Goal: Task Accomplishment & Management: Manage account settings

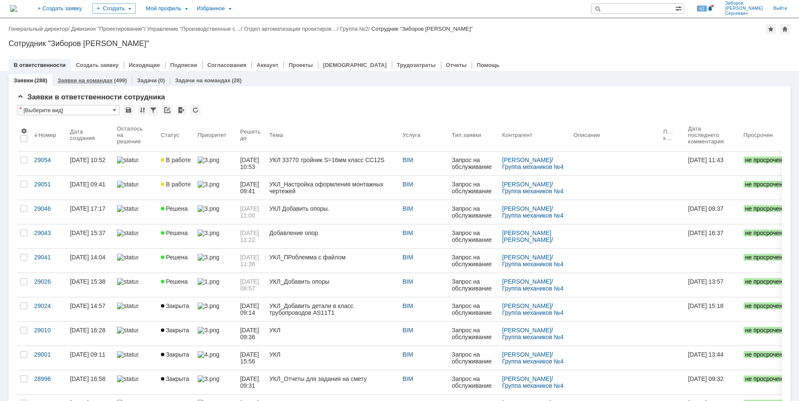
click at [105, 80] on link "Заявки на командах" at bounding box center [85, 80] width 55 height 6
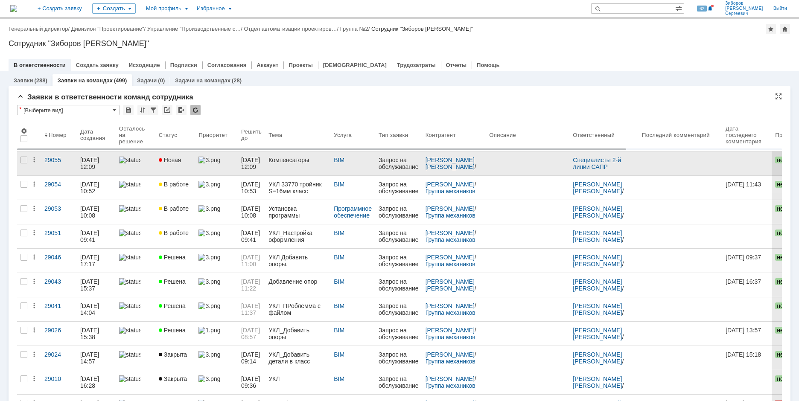
click at [180, 161] on span "Новая" at bounding box center [170, 160] width 23 height 7
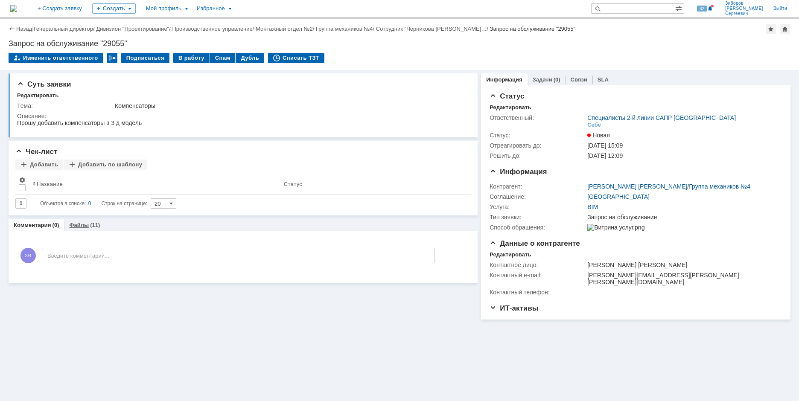
click at [79, 228] on link "Файлы" at bounding box center [79, 225] width 20 height 6
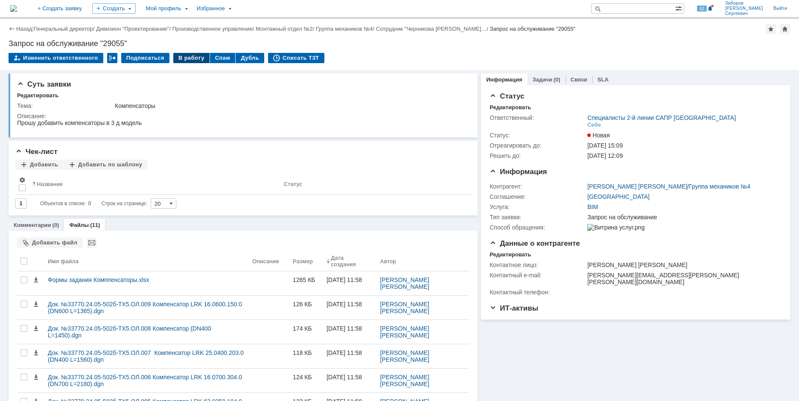
click at [186, 60] on div "В работу" at bounding box center [191, 58] width 36 height 10
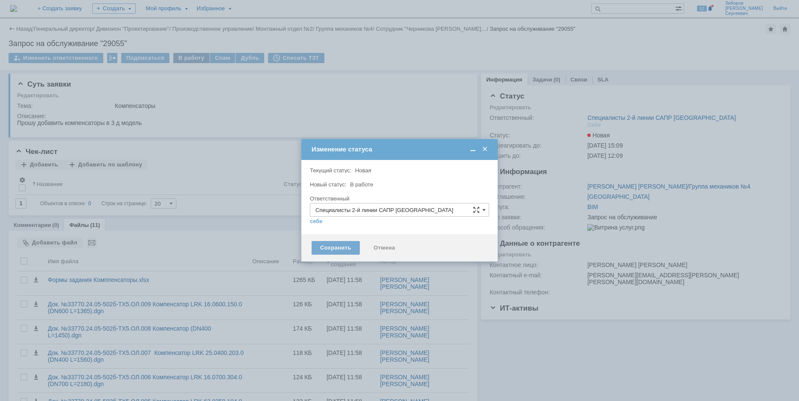
type input "[PERSON_NAME]"
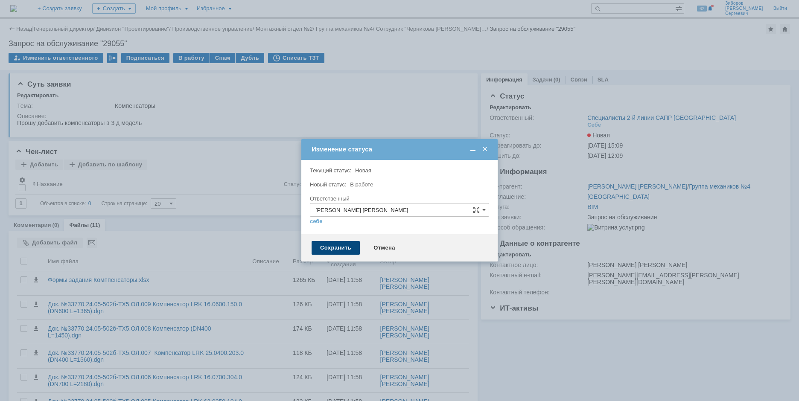
click at [319, 247] on div "Сохранить" at bounding box center [336, 248] width 48 height 14
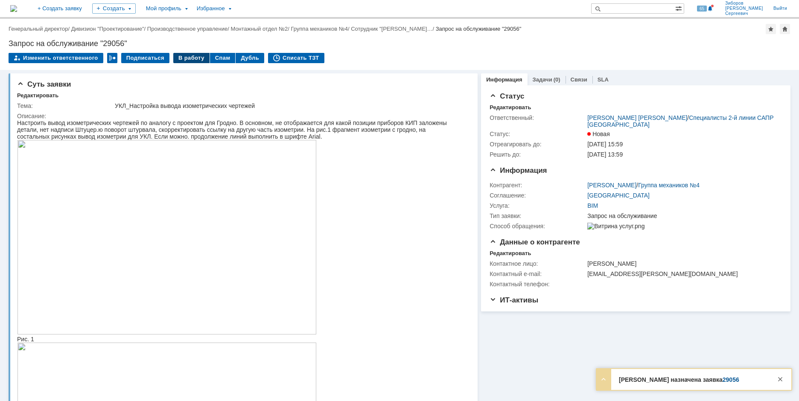
click at [189, 59] on div "В работу" at bounding box center [191, 58] width 36 height 10
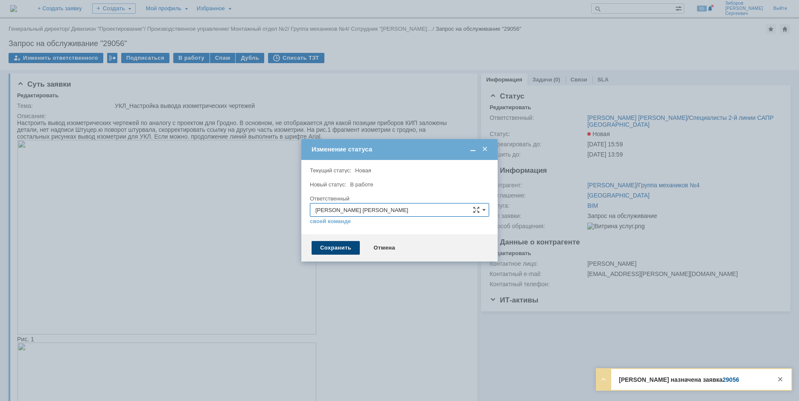
click at [338, 246] on div "Сохранить" at bounding box center [336, 248] width 48 height 14
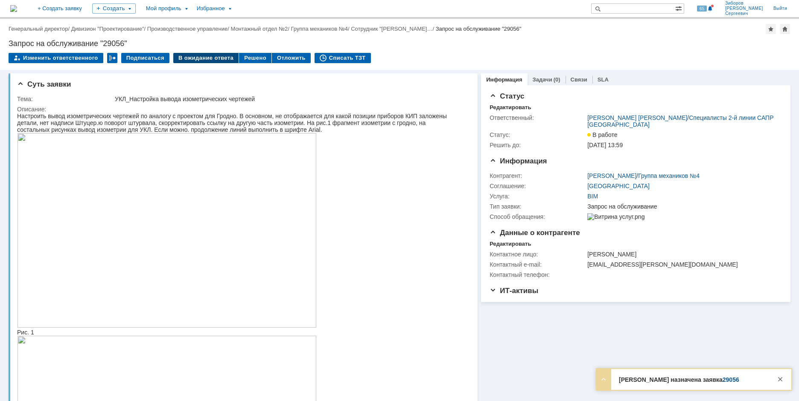
click at [207, 57] on div "В ожидание ответа" at bounding box center [205, 58] width 65 height 10
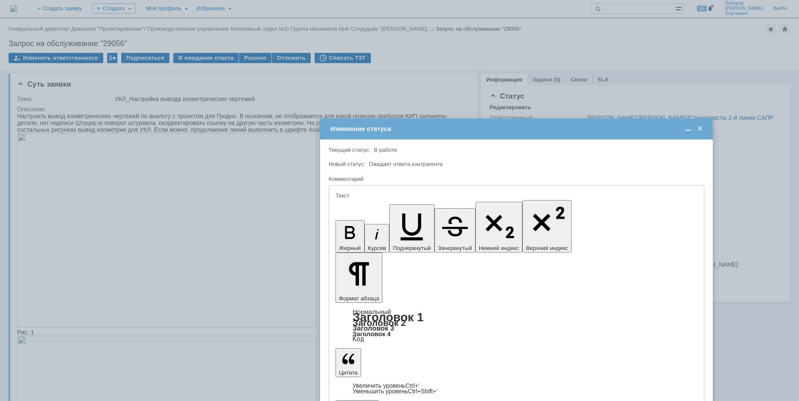
drag, startPoint x: 328, startPoint y: 75, endPoint x: 444, endPoint y: 132, distance: 129.6
click at [444, 132] on div "Изменение статуса" at bounding box center [517, 129] width 374 height 8
click at [702, 130] on span at bounding box center [700, 129] width 9 height 8
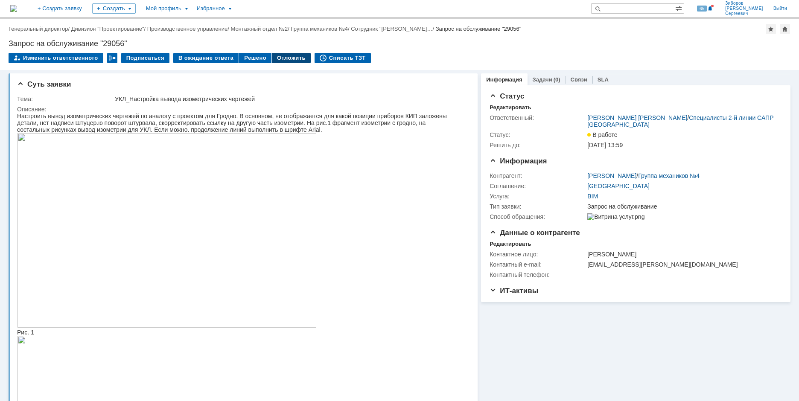
drag, startPoint x: 277, startPoint y: 54, endPoint x: 274, endPoint y: 50, distance: 5.1
click at [275, 51] on div "Назад | Генеральный директор / Дивизион "Проектирование" / Производственное упр…" at bounding box center [399, 44] width 799 height 51
click at [287, 58] on div "Отложить" at bounding box center [291, 58] width 39 height 10
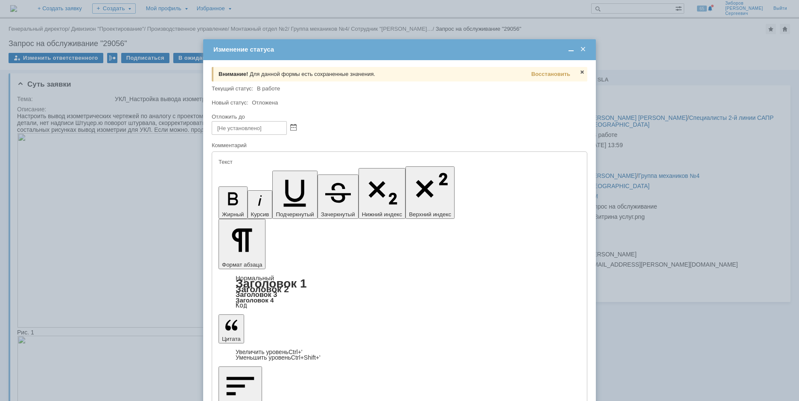
drag, startPoint x: 585, startPoint y: 50, endPoint x: 575, endPoint y: 48, distance: 9.5
click at [584, 50] on span at bounding box center [583, 50] width 9 height 8
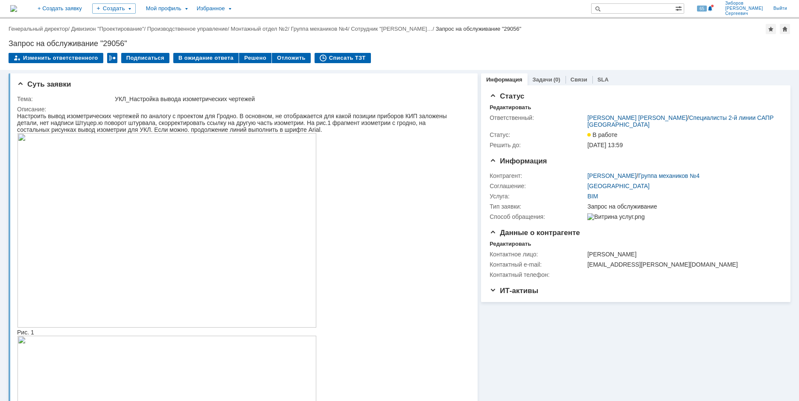
click at [17, 7] on img at bounding box center [13, 8] width 7 height 7
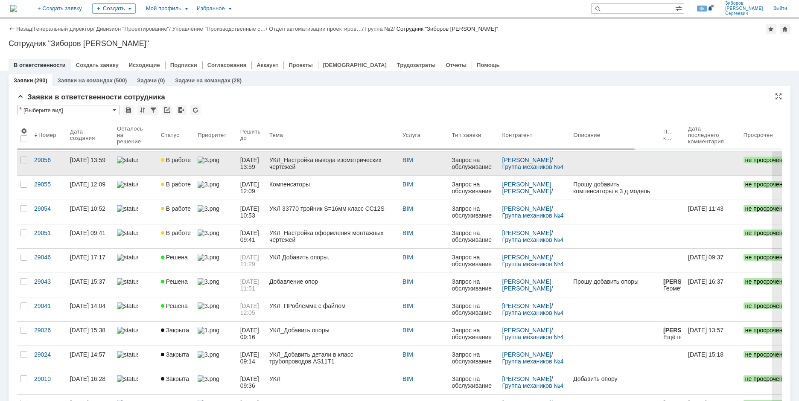
click at [303, 166] on div "УКЛ_Настройка вывода изометрических чертежей" at bounding box center [332, 164] width 126 height 14
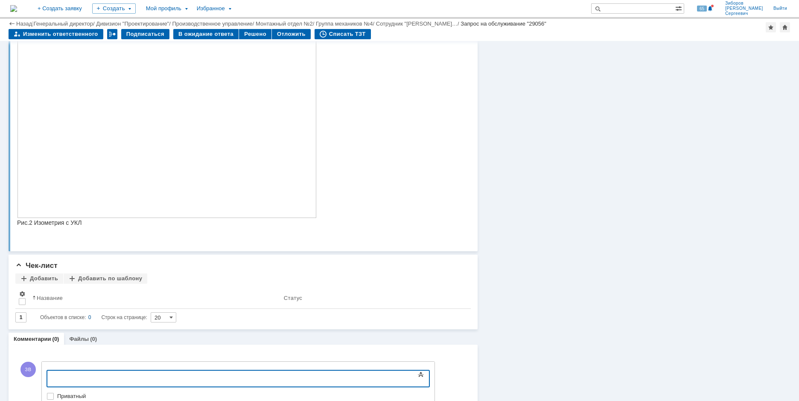
click at [156, 194] on img at bounding box center [167, 90] width 300 height 255
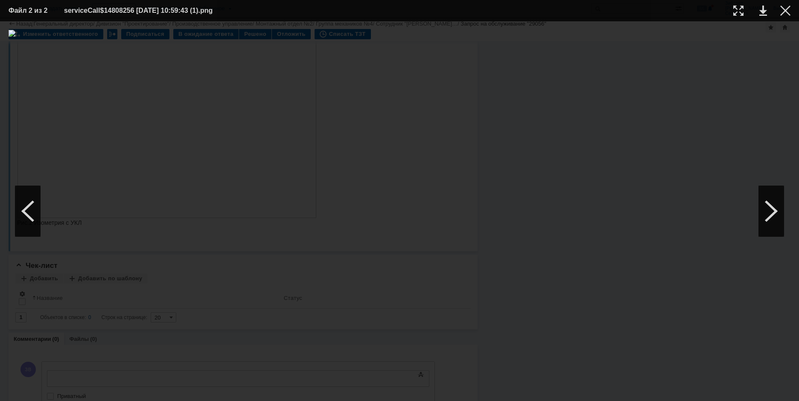
click at [173, 182] on div at bounding box center [400, 211] width 782 height 363
click at [784, 11] on div at bounding box center [785, 11] width 10 height 10
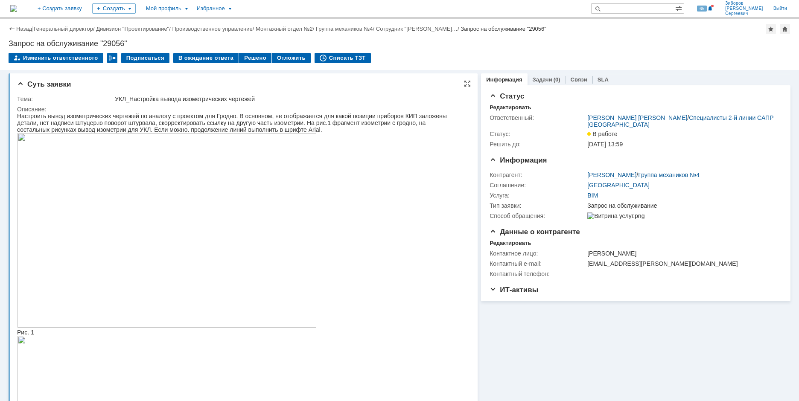
click at [154, 224] on img at bounding box center [167, 230] width 300 height 195
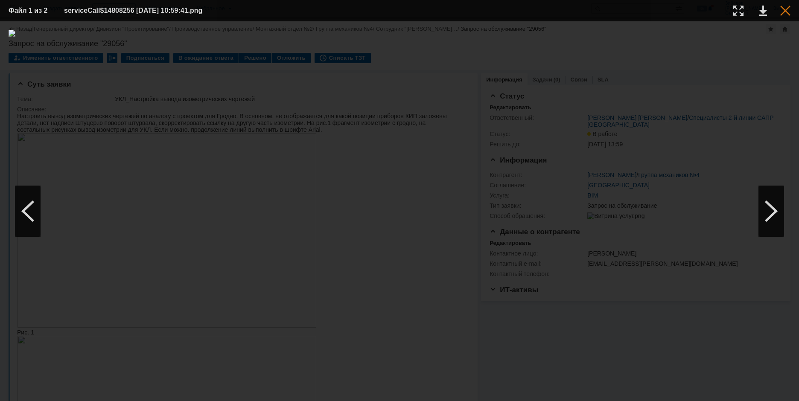
click at [782, 13] on div at bounding box center [785, 11] width 10 height 10
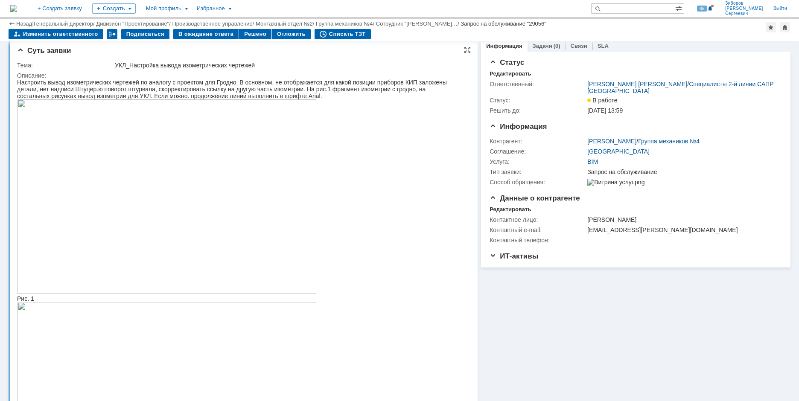
click at [174, 187] on img at bounding box center [167, 196] width 300 height 195
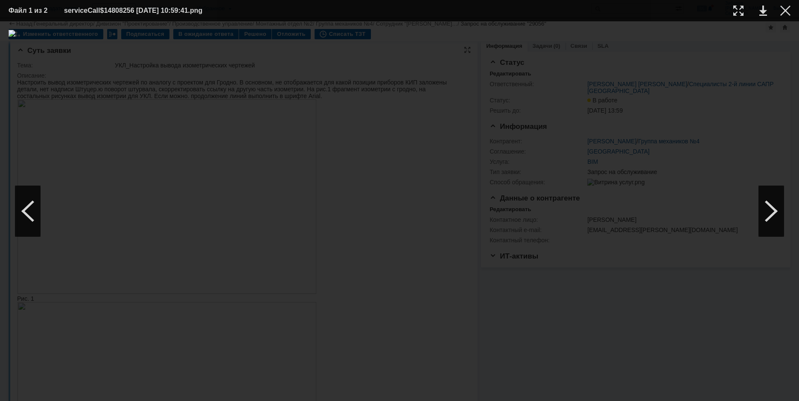
click at [174, 187] on img at bounding box center [400, 211] width 782 height 363
click at [788, 12] on div at bounding box center [785, 11] width 10 height 10
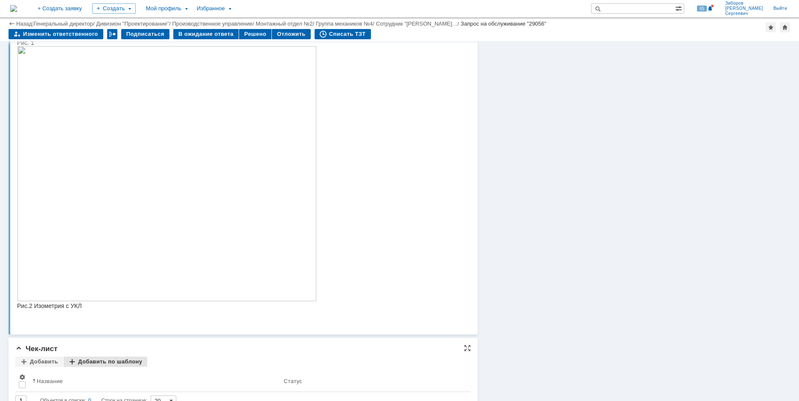
scroll to position [389, 0]
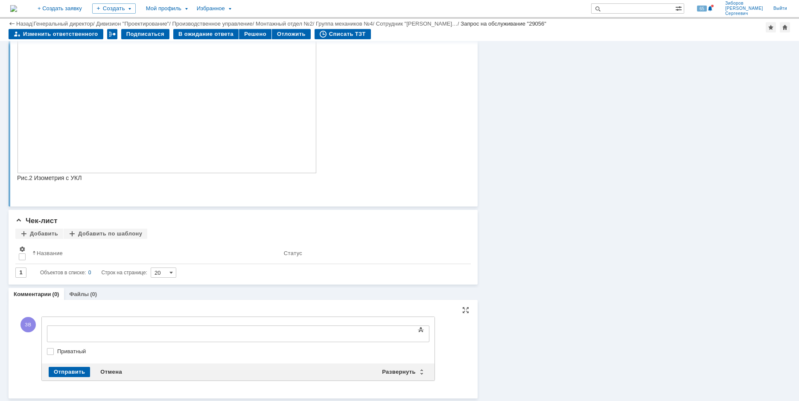
click at [108, 334] on div at bounding box center [116, 333] width 121 height 7
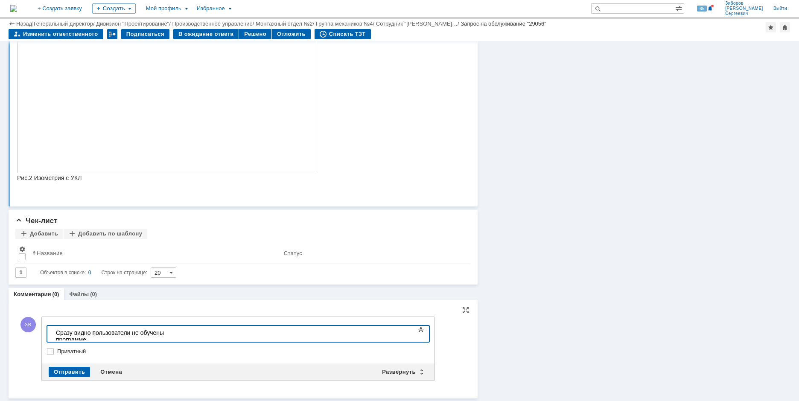
drag, startPoint x: 129, startPoint y: 330, endPoint x: 200, endPoint y: 668, distance: 345.4
click at [129, 330] on div "Сразу видно пользователи не обучены программе" at bounding box center [116, 337] width 121 height 14
drag, startPoint x: 75, startPoint y: 332, endPoint x: 99, endPoint y: 335, distance: 24.1
click at [96, 333] on div "Сразу видно пользователи, что не обучены программе" at bounding box center [116, 337] width 121 height 14
click at [120, 368] on div "Отмена" at bounding box center [111, 372] width 32 height 10
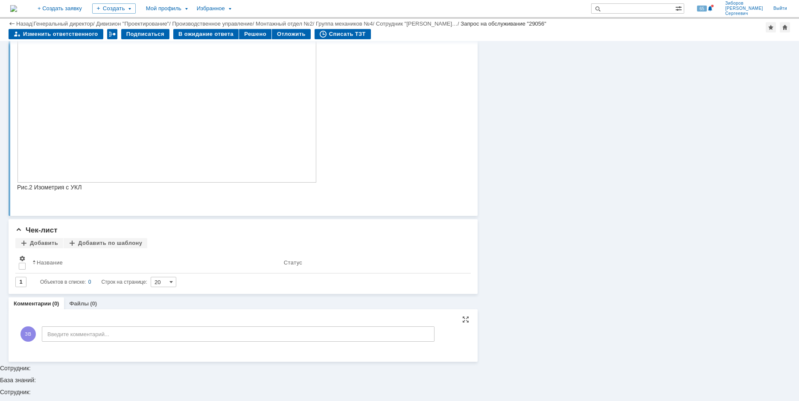
scroll to position [344, 0]
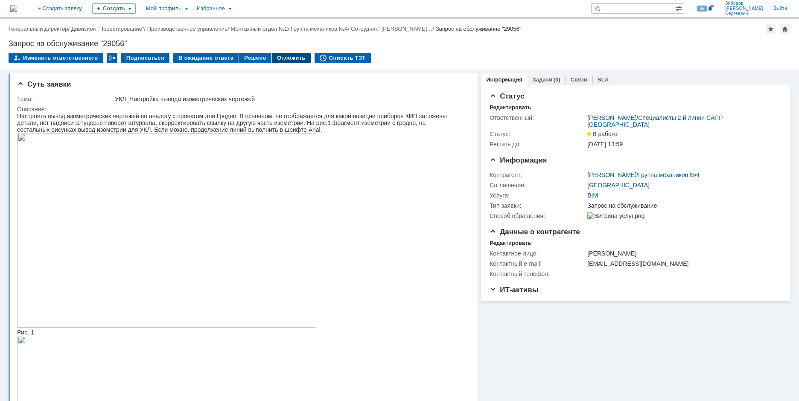
click at [280, 57] on div "Отложить" at bounding box center [291, 58] width 39 height 10
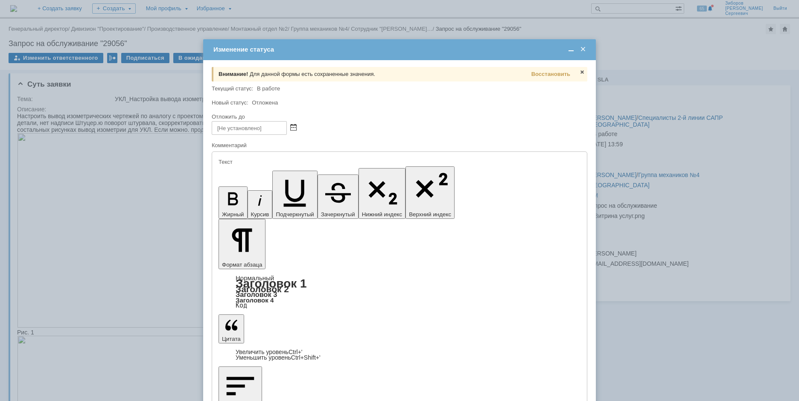
click at [293, 128] on span at bounding box center [293, 128] width 6 height 7
click at [272, 178] on div "15" at bounding box center [270, 178] width 9 height 7
type input "15.08.2025 14:13"
drag, startPoint x: 279, startPoint y: 126, endPoint x: 135, endPoint y: 129, distance: 143.9
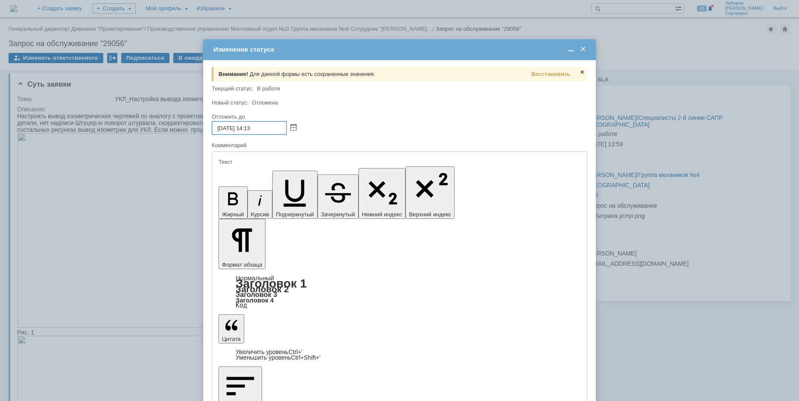
click at [135, 129] on body "Идет загрузка, пожалуйста, подождите. На домашнюю + Создать заявку Создать Мой …" at bounding box center [399, 200] width 799 height 401
drag, startPoint x: 293, startPoint y: 2406, endPoint x: 106, endPoint y: 2384, distance: 188.3
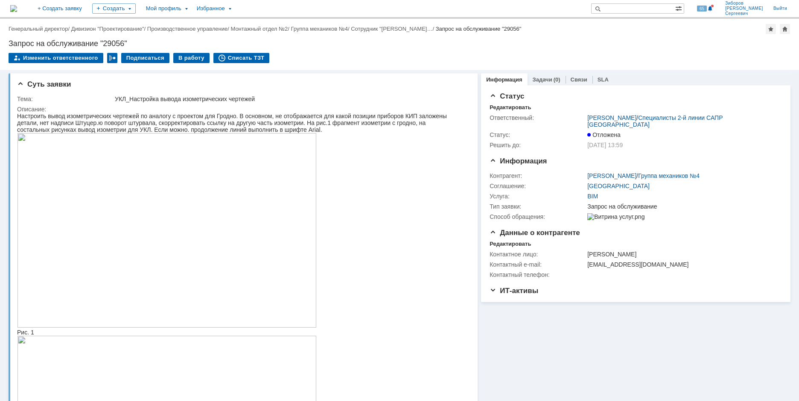
click at [17, 7] on img at bounding box center [13, 8] width 7 height 7
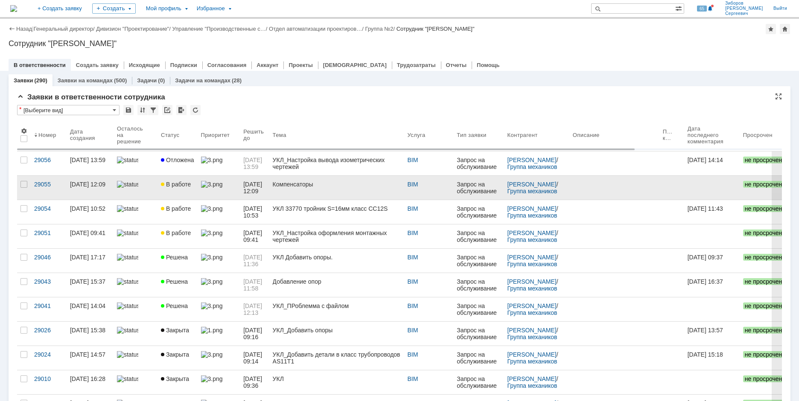
click at [177, 182] on span "В работе" at bounding box center [176, 184] width 30 height 7
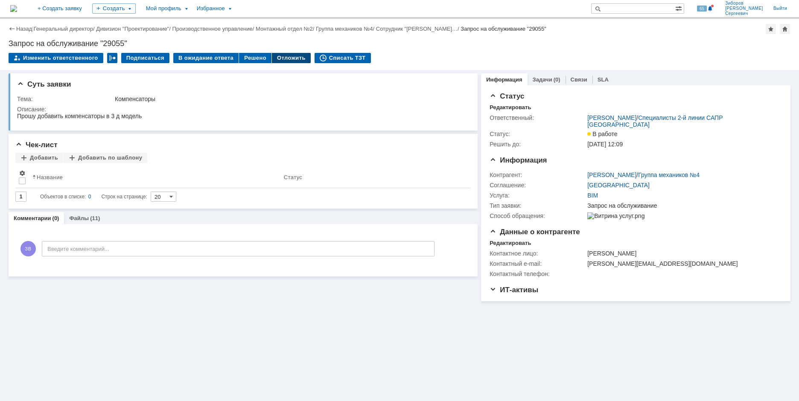
click at [286, 58] on div "Отложить" at bounding box center [291, 58] width 39 height 10
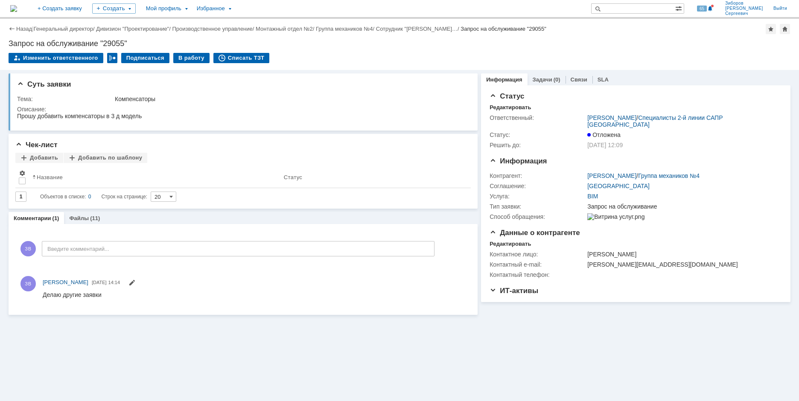
click at [17, 8] on img at bounding box center [13, 8] width 7 height 7
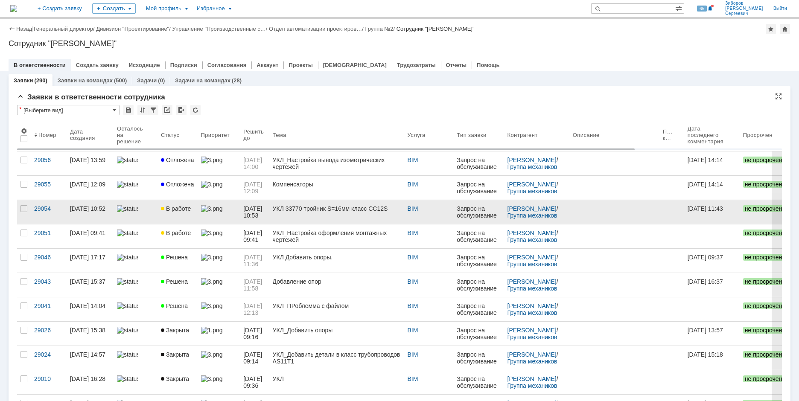
click at [170, 211] on span "В работе" at bounding box center [176, 208] width 30 height 7
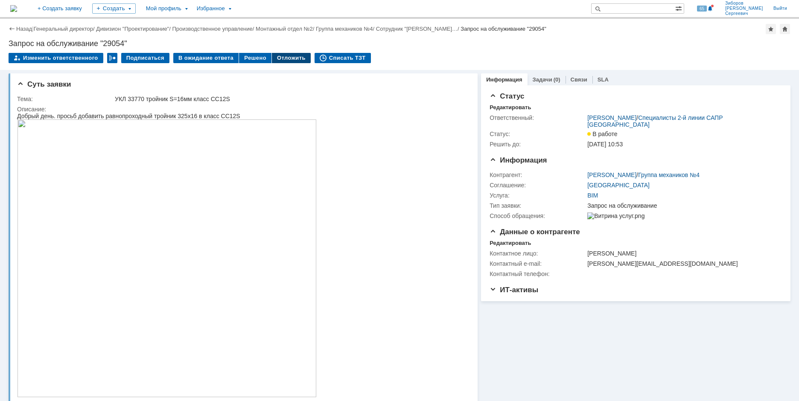
click at [290, 55] on div "Отложить" at bounding box center [291, 58] width 39 height 10
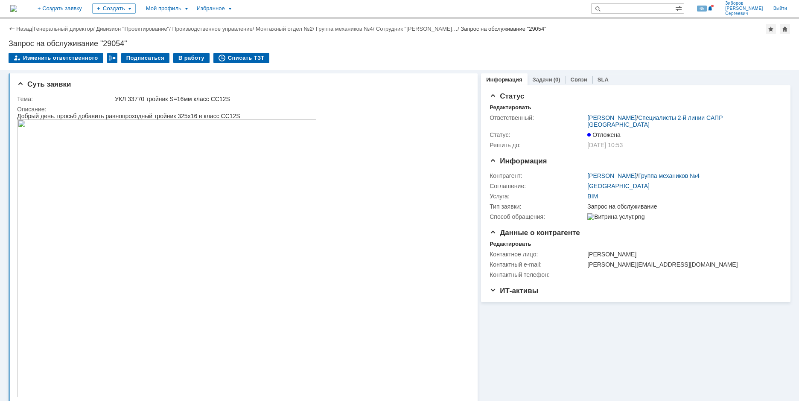
click at [17, 5] on img at bounding box center [13, 8] width 7 height 7
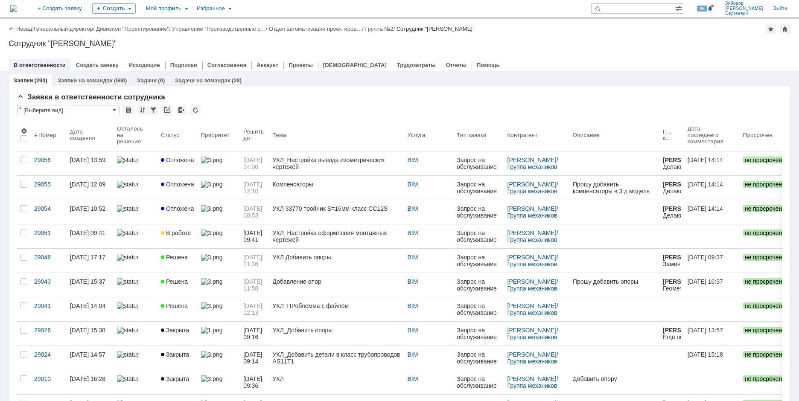
click at [104, 77] on link "Заявки на командах" at bounding box center [85, 80] width 55 height 6
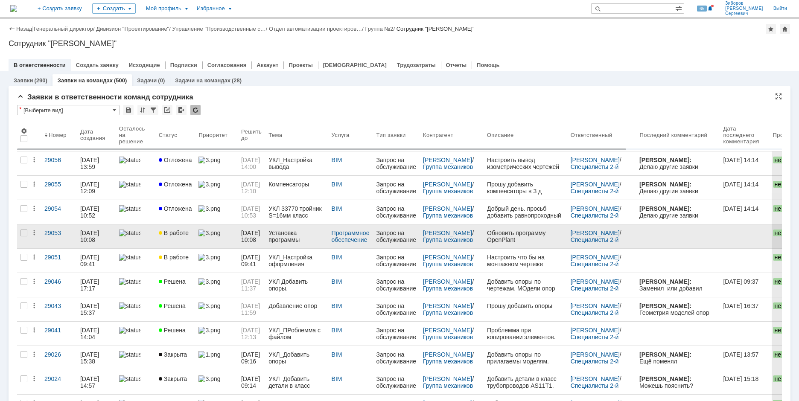
click at [174, 231] on span "В работе" at bounding box center [174, 233] width 30 height 7
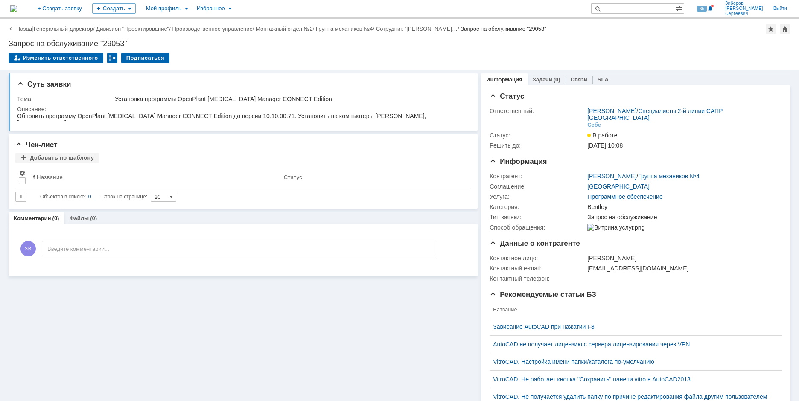
click at [17, 11] on img at bounding box center [13, 8] width 7 height 7
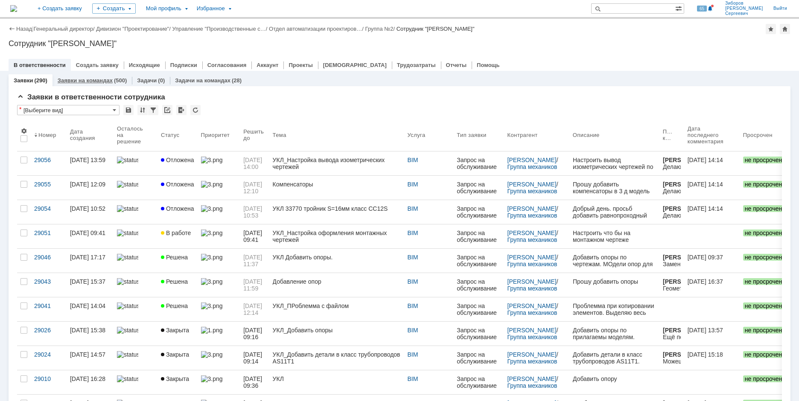
click at [104, 77] on link "Заявки на командах" at bounding box center [85, 80] width 55 height 6
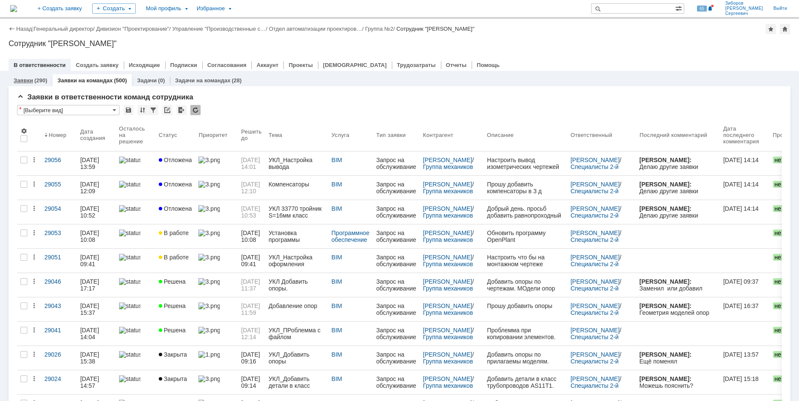
click at [17, 81] on link "Заявки" at bounding box center [23, 80] width 19 height 6
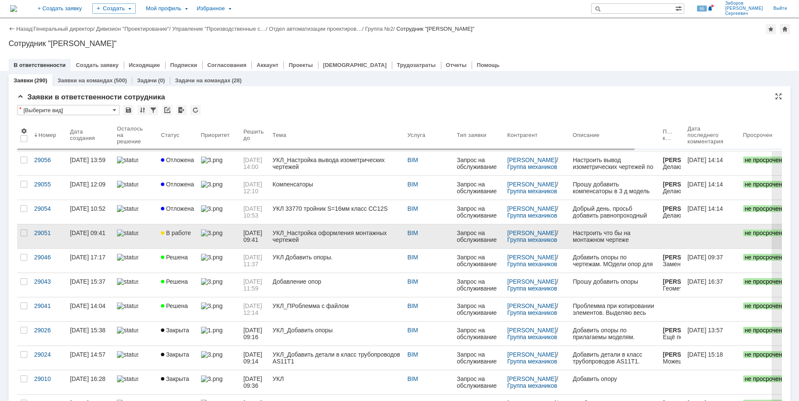
click at [198, 231] on link at bounding box center [219, 237] width 43 height 24
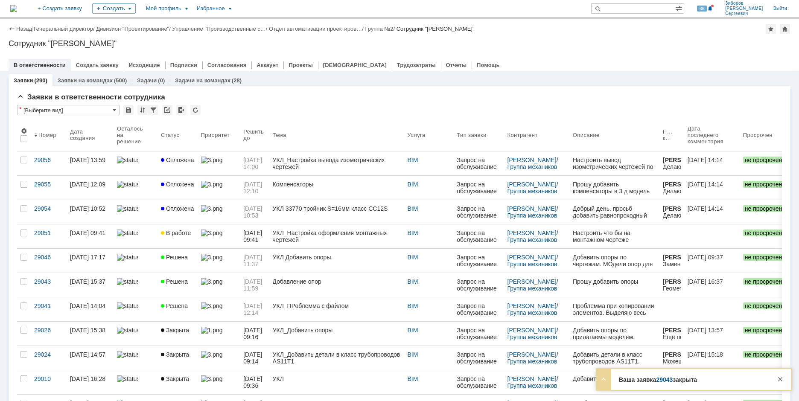
click at [171, 234] on div "Назад | Генеральный директор / Дивизион "Проектирование" / Управление "Производ…" at bounding box center [399, 210] width 799 height 382
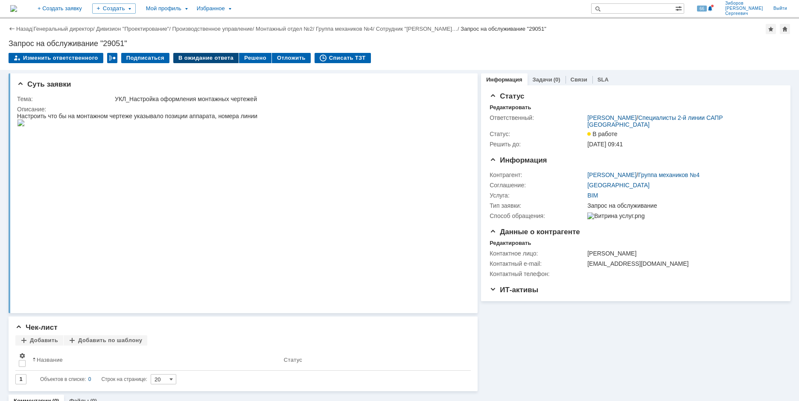
click at [210, 59] on div "В ожидание ответа" at bounding box center [205, 58] width 65 height 10
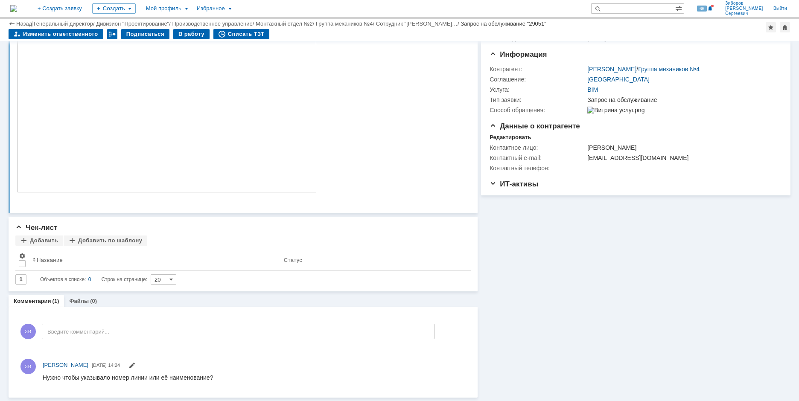
scroll to position [78, 0]
click at [17, 6] on img at bounding box center [13, 8] width 7 height 7
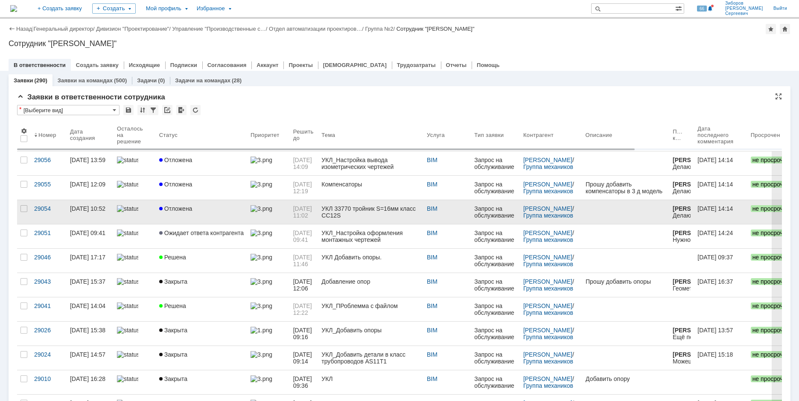
click at [175, 206] on span "Отложена" at bounding box center [175, 208] width 33 height 7
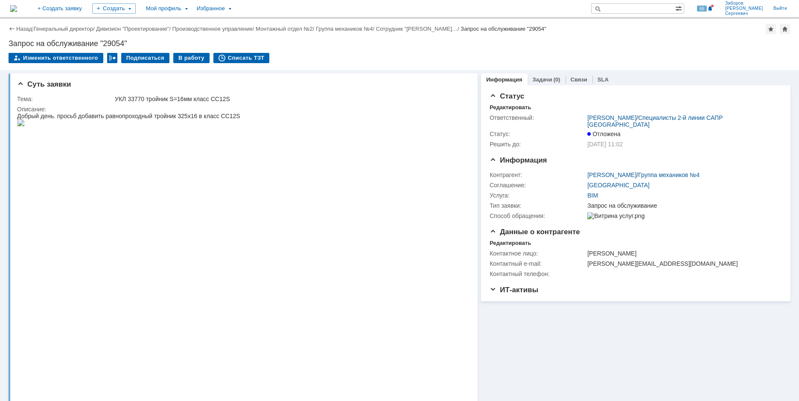
click at [17, 11] on img at bounding box center [13, 8] width 7 height 7
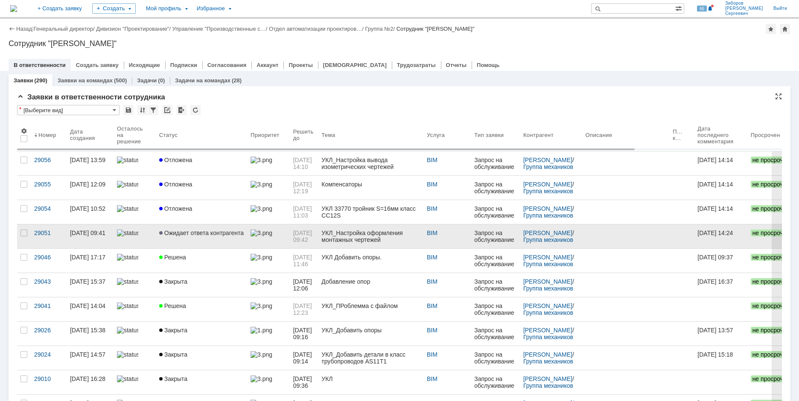
click at [190, 234] on span "Ожидает ответа контрагента" at bounding box center [201, 233] width 85 height 7
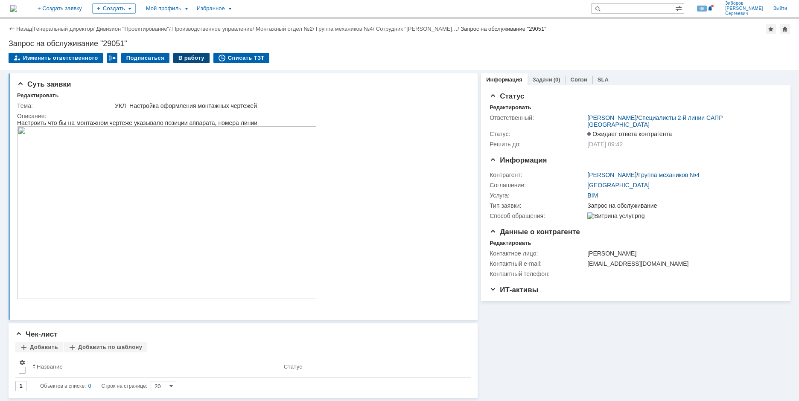
click at [187, 59] on div "В работу" at bounding box center [191, 58] width 36 height 10
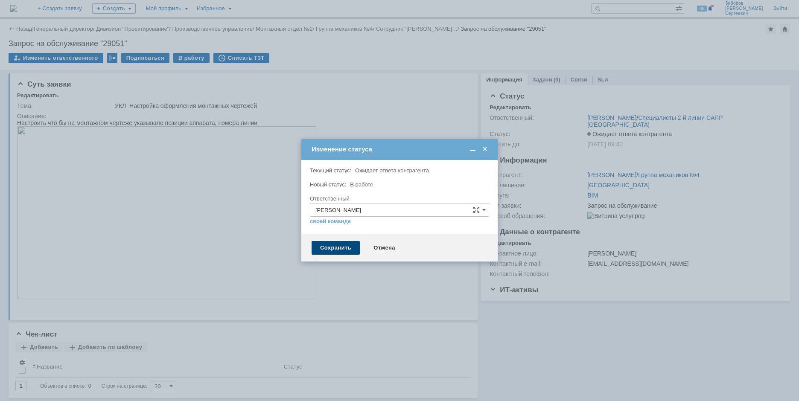
click at [335, 247] on div "Сохранить" at bounding box center [336, 248] width 48 height 14
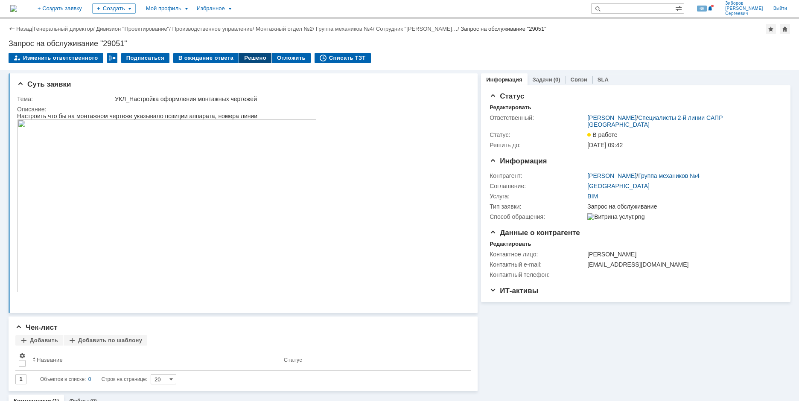
click at [247, 58] on div "Решено" at bounding box center [255, 58] width 32 height 10
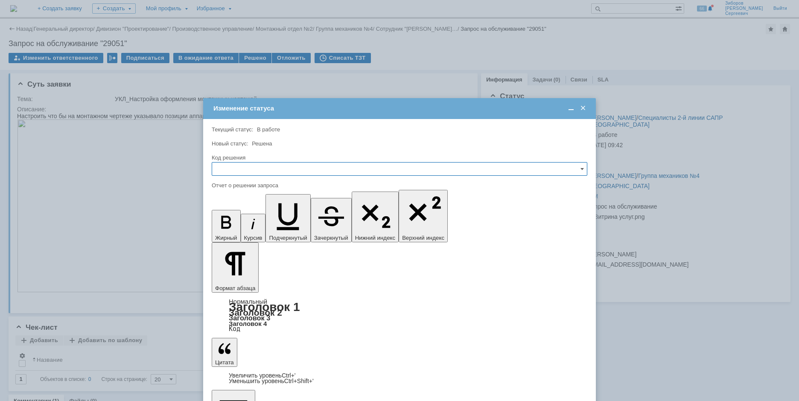
click at [238, 170] on input "text" at bounding box center [400, 169] width 376 height 14
drag, startPoint x: 236, startPoint y: 227, endPoint x: 25, endPoint y: 49, distance: 276.3
click at [236, 227] on span "Решено" at bounding box center [399, 227] width 365 height 7
type input "Решено"
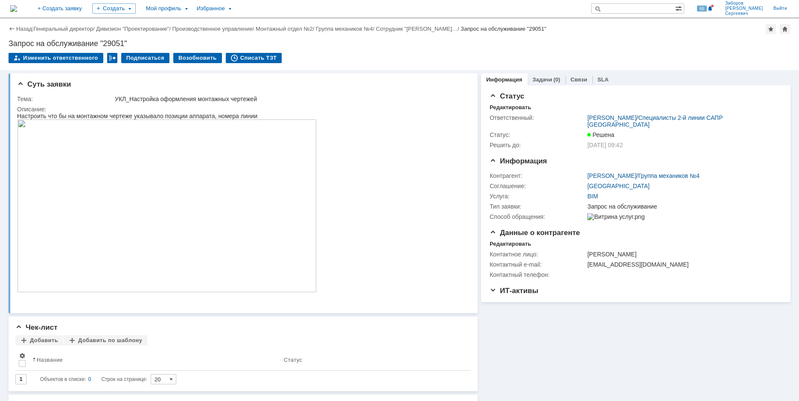
click at [17, 5] on img at bounding box center [13, 8] width 7 height 7
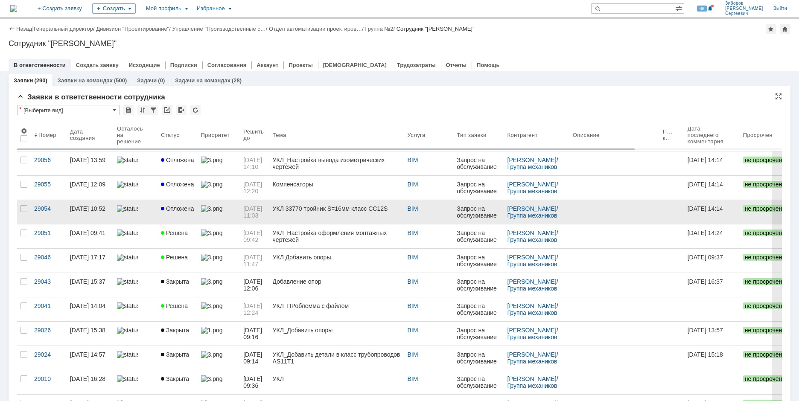
click at [181, 209] on span "Отложена" at bounding box center [177, 208] width 33 height 7
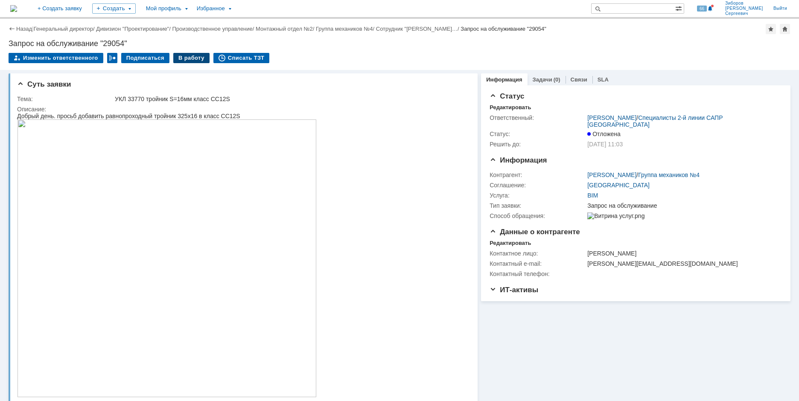
click at [193, 58] on div "В работу" at bounding box center [191, 58] width 36 height 10
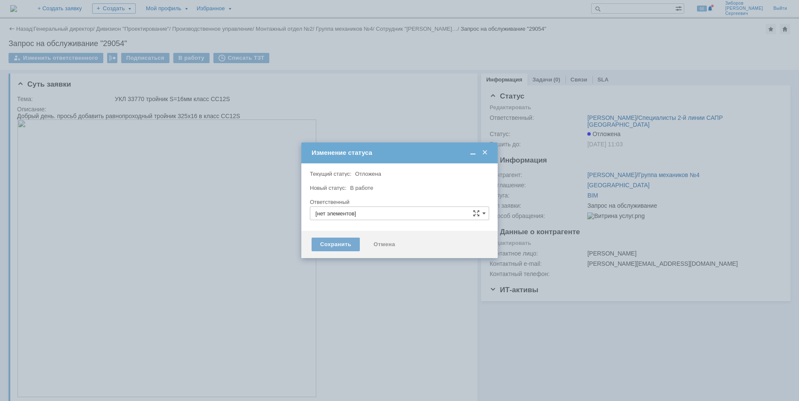
type input "[PERSON_NAME] [PERSON_NAME]"
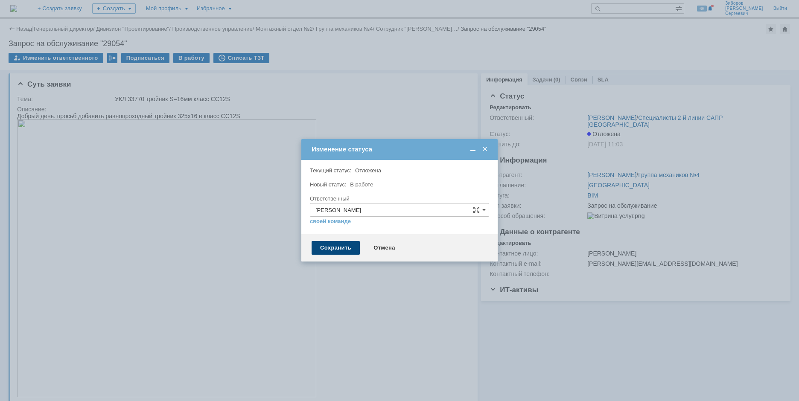
click at [340, 247] on div "Сохранить" at bounding box center [336, 248] width 48 height 14
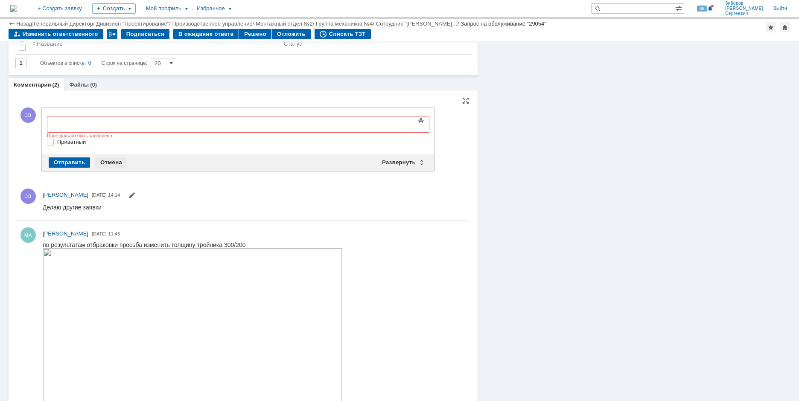
click at [106, 160] on div "Отмена" at bounding box center [111, 163] width 32 height 10
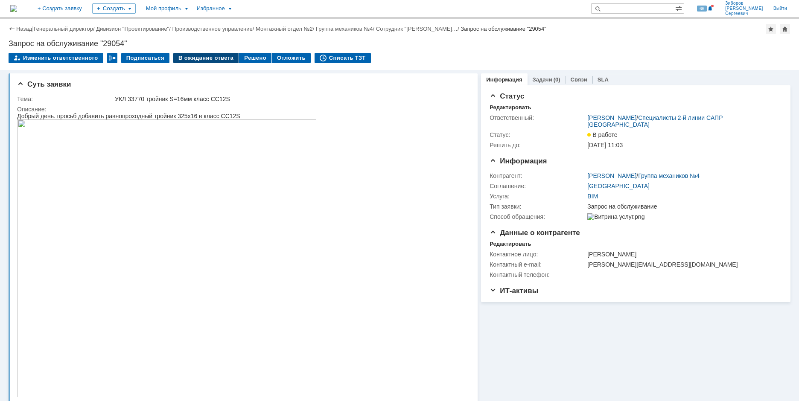
click at [187, 55] on div "В ожидание ответа" at bounding box center [205, 58] width 65 height 10
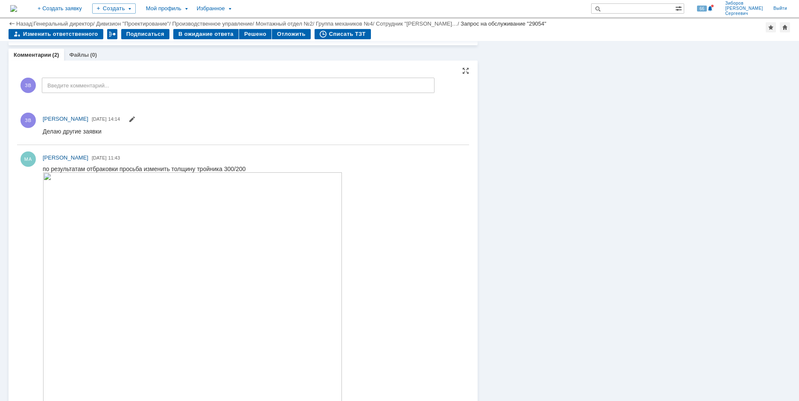
scroll to position [465, 0]
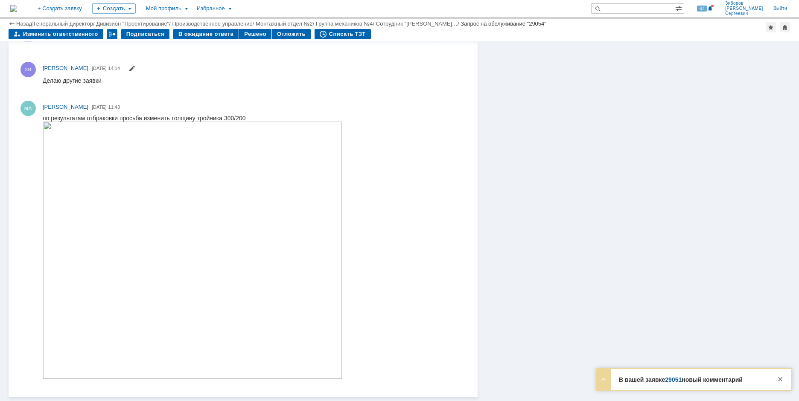
click at [17, 5] on img at bounding box center [13, 8] width 7 height 7
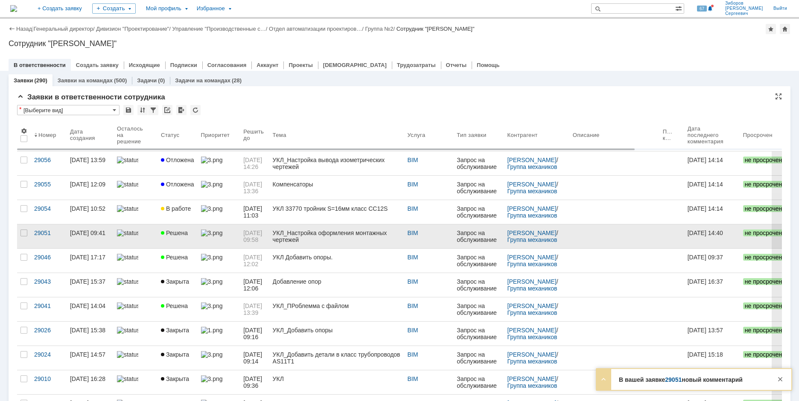
click at [168, 225] on link "Решена" at bounding box center [178, 237] width 40 height 24
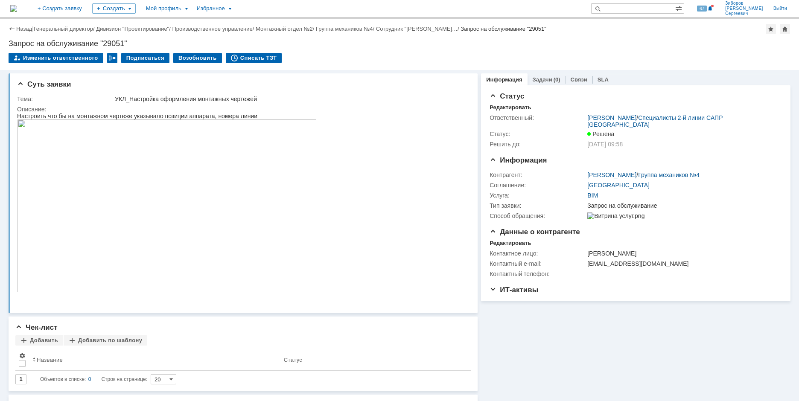
click at [17, 6] on img at bounding box center [13, 8] width 7 height 7
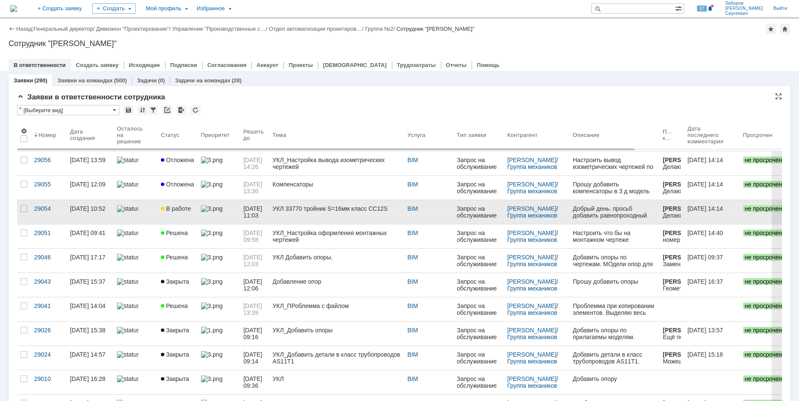
click at [303, 207] on div "УКЛ 33770 тройник S=16мм класс CC12S" at bounding box center [337, 208] width 128 height 7
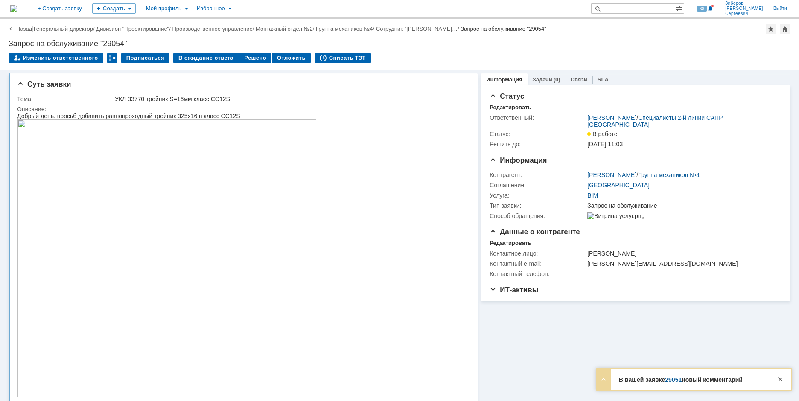
click at [672, 377] on link "29051" at bounding box center [673, 380] width 17 height 7
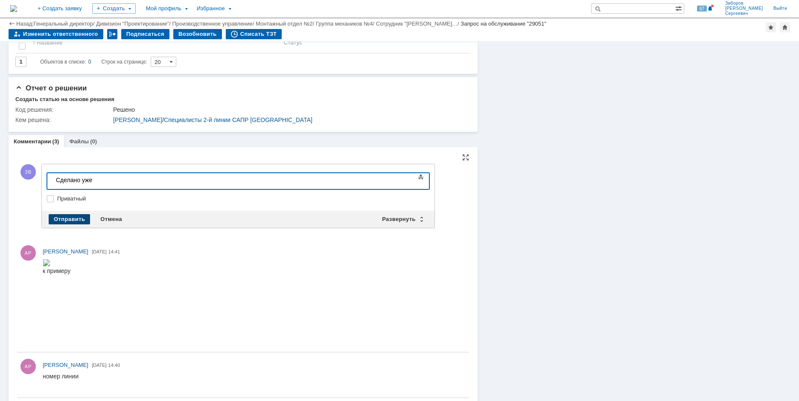
click at [74, 222] on div "Отправить" at bounding box center [69, 219] width 41 height 10
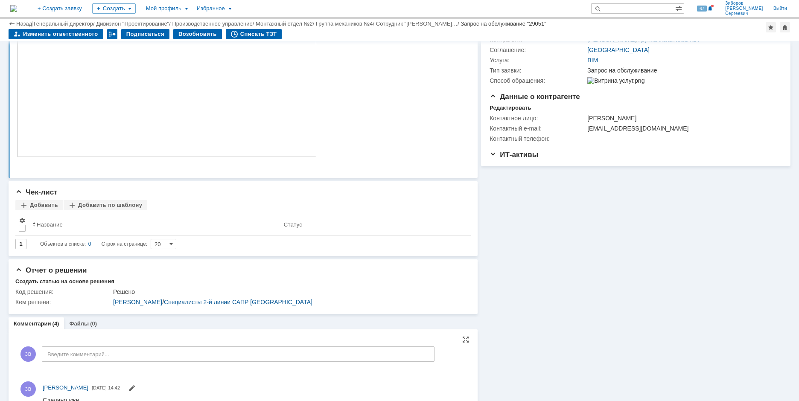
scroll to position [71, 0]
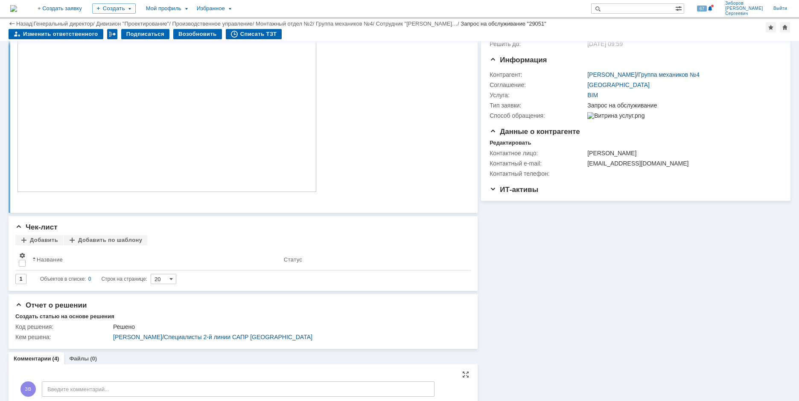
click at [17, 5] on img at bounding box center [13, 8] width 7 height 7
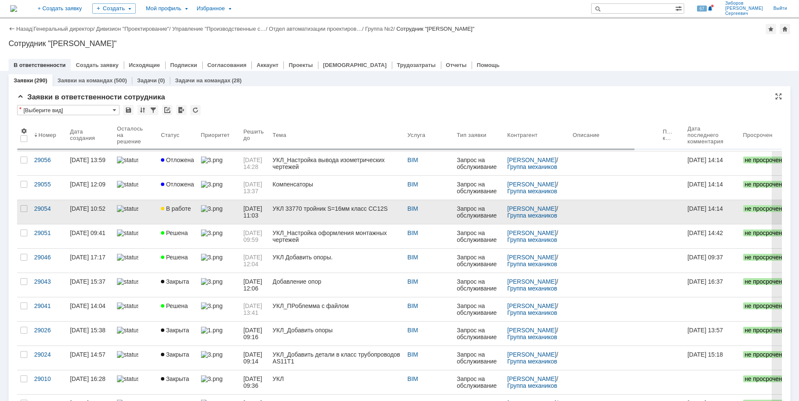
click at [187, 210] on span "В работе" at bounding box center [176, 208] width 30 height 7
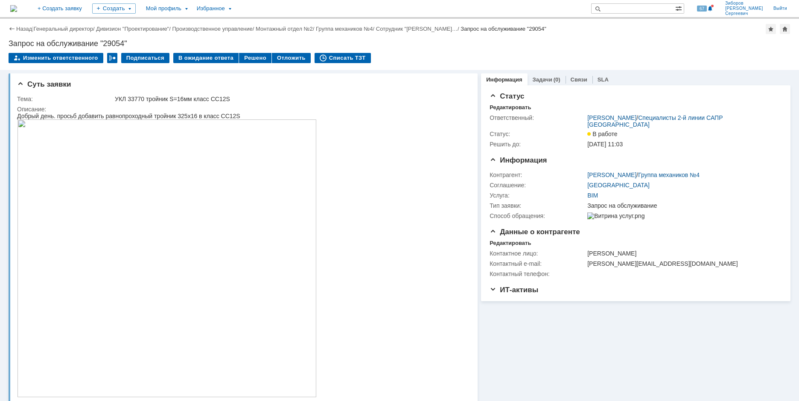
scroll to position [85, 0]
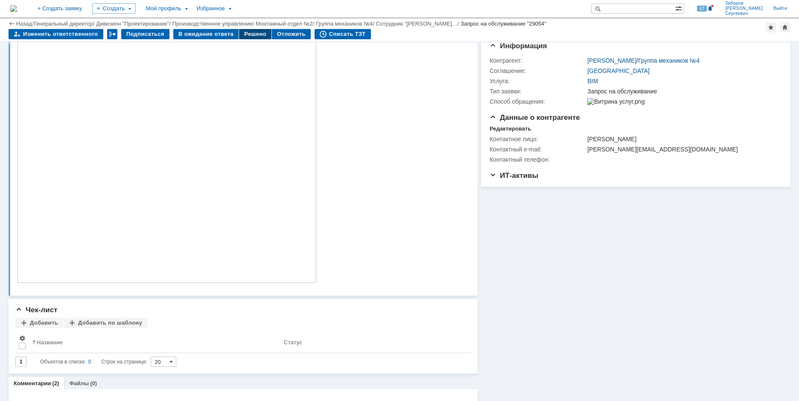
click at [248, 35] on div "Решено" at bounding box center [255, 34] width 32 height 10
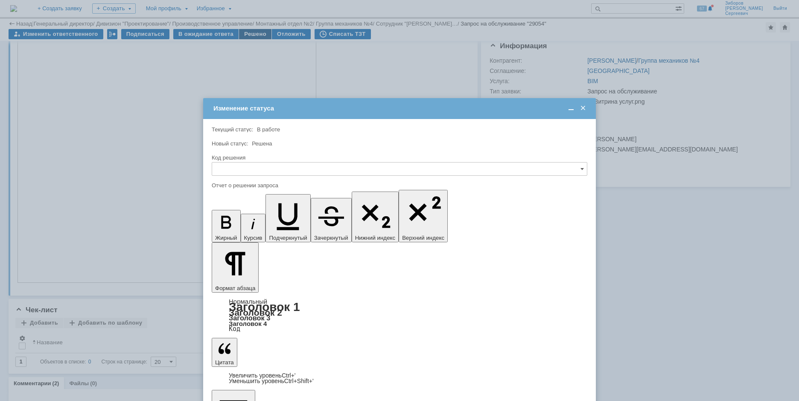
scroll to position [0, 0]
click at [256, 168] on input "text" at bounding box center [400, 169] width 376 height 14
click at [232, 229] on span "Решено" at bounding box center [399, 227] width 365 height 7
type input "Решено"
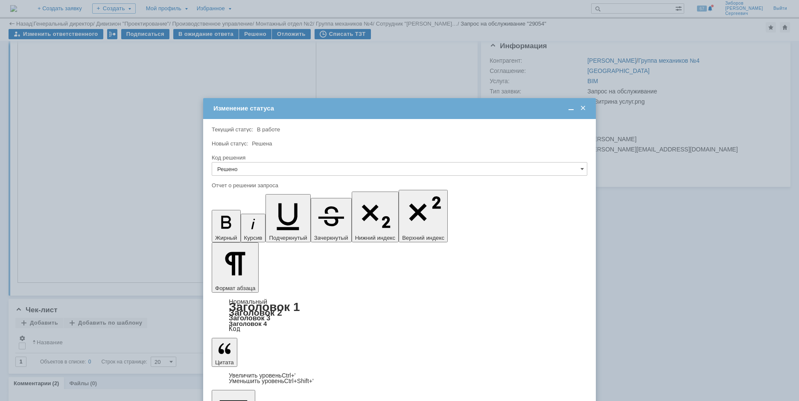
scroll to position [816, 2]
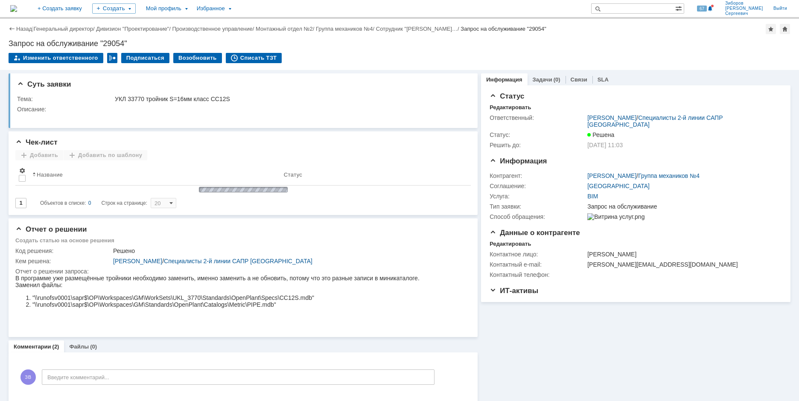
scroll to position [0, 0]
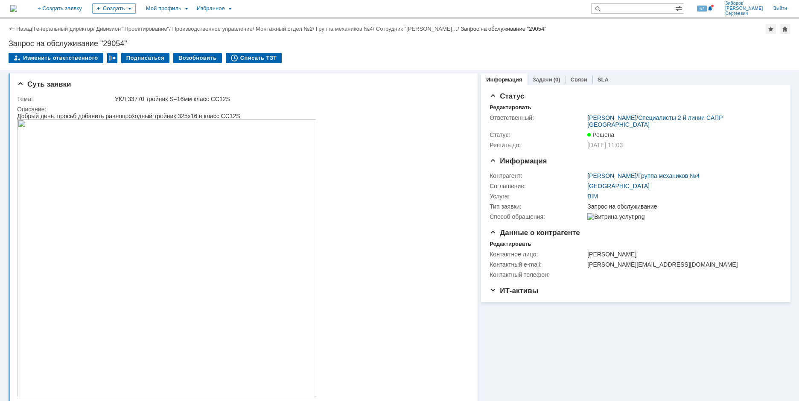
click at [17, 10] on img at bounding box center [13, 8] width 7 height 7
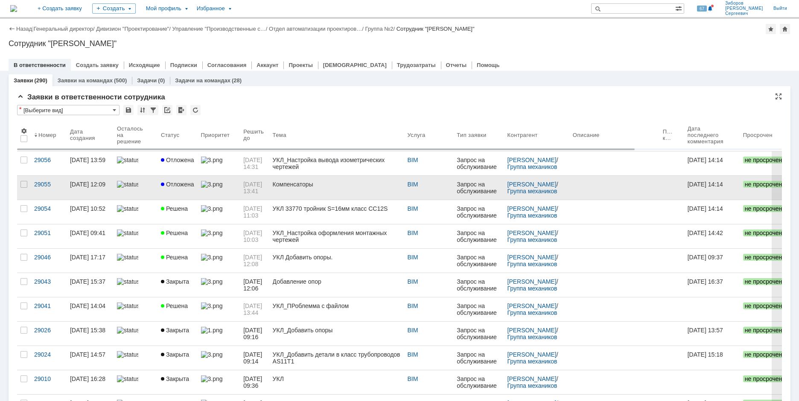
click at [182, 183] on span "Отложена" at bounding box center [177, 184] width 33 height 7
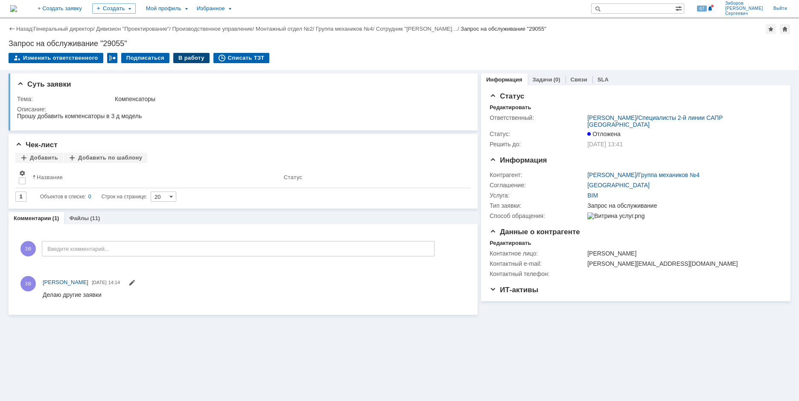
click at [180, 59] on div "В работу" at bounding box center [191, 58] width 36 height 10
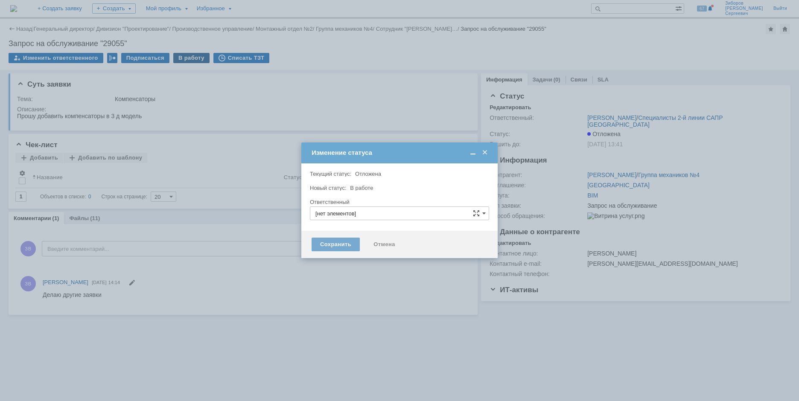
type input "[PERSON_NAME]"
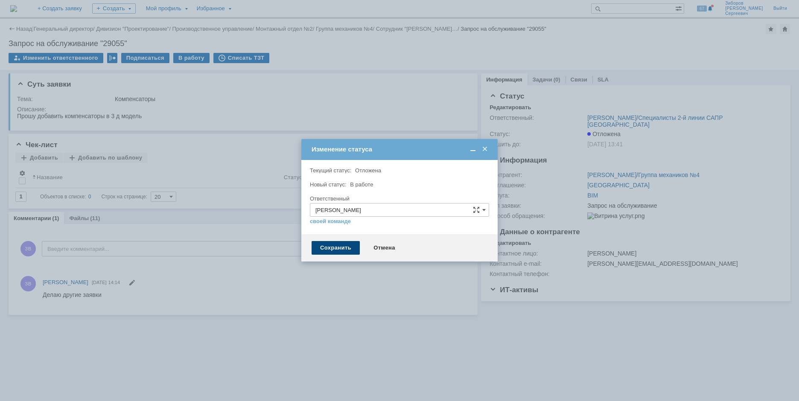
click at [324, 250] on div "Сохранить" at bounding box center [336, 248] width 48 height 14
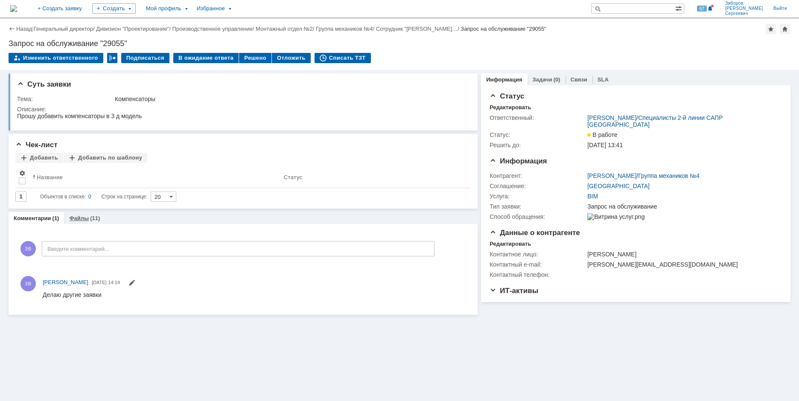
click at [82, 219] on link "Файлы" at bounding box center [79, 218] width 20 height 6
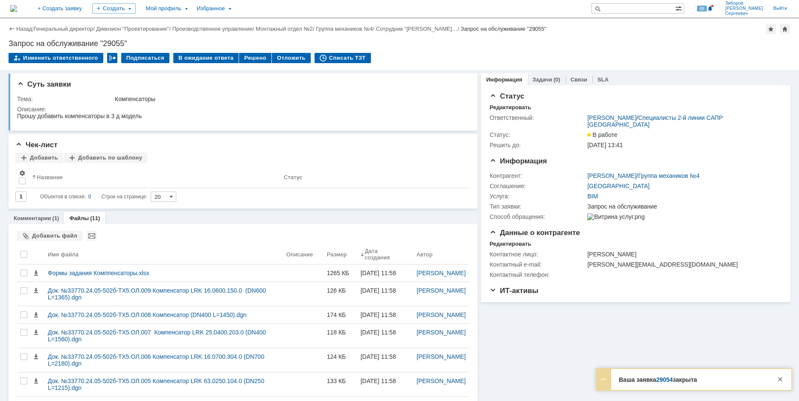
click at [17, 6] on img at bounding box center [13, 8] width 7 height 7
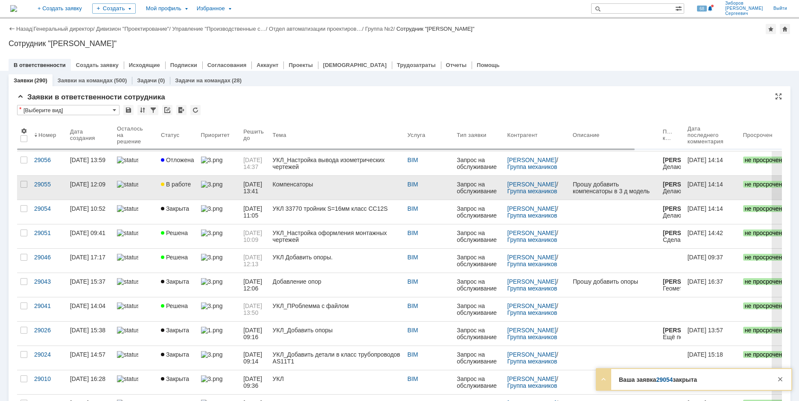
click at [175, 184] on span "В работе" at bounding box center [176, 184] width 30 height 7
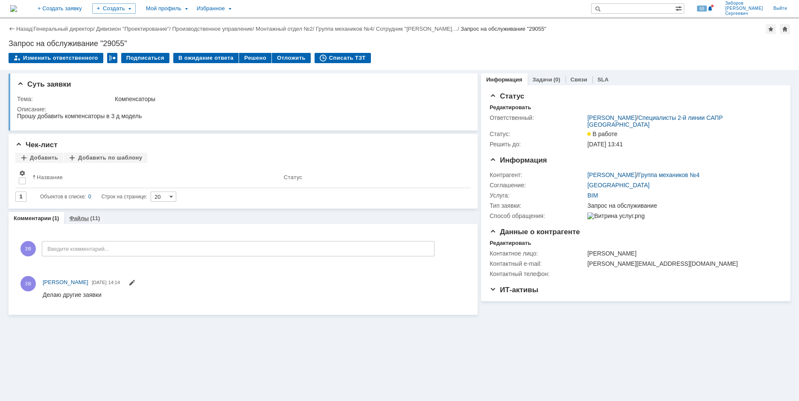
click at [93, 218] on div "(11)" at bounding box center [95, 218] width 10 height 6
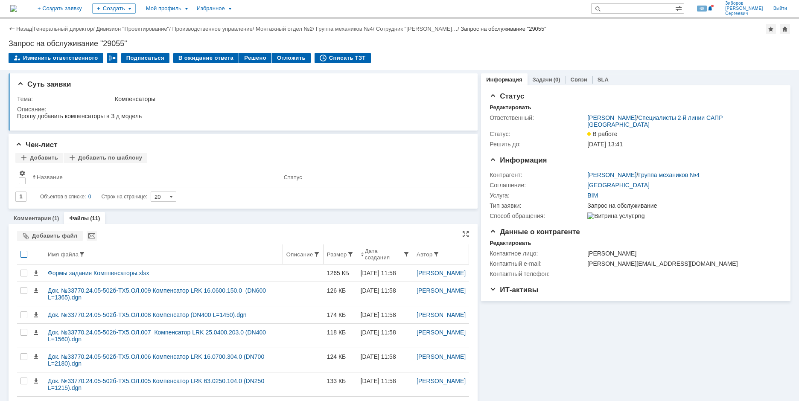
click at [24, 254] on div at bounding box center [23, 254] width 7 height 7
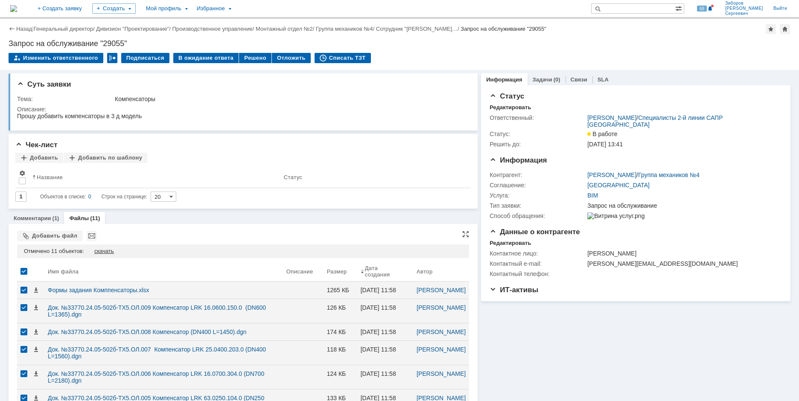
click at [108, 253] on div "скачать" at bounding box center [104, 251] width 20 height 7
click at [674, 377] on link "29051" at bounding box center [673, 380] width 17 height 7
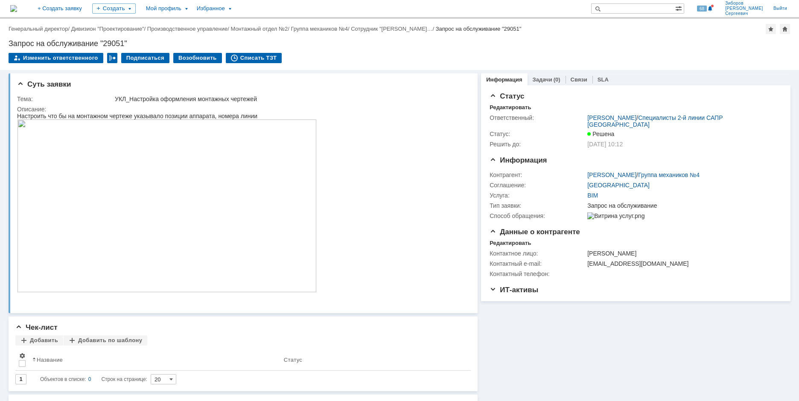
click at [17, 5] on img at bounding box center [13, 8] width 7 height 7
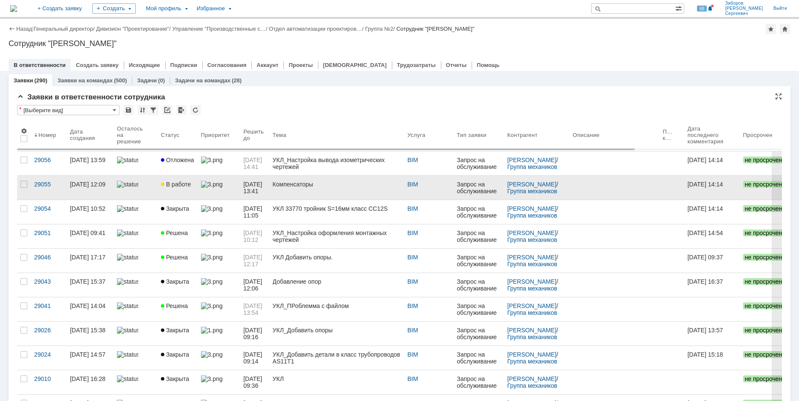
click at [187, 180] on link "В работе" at bounding box center [178, 188] width 40 height 24
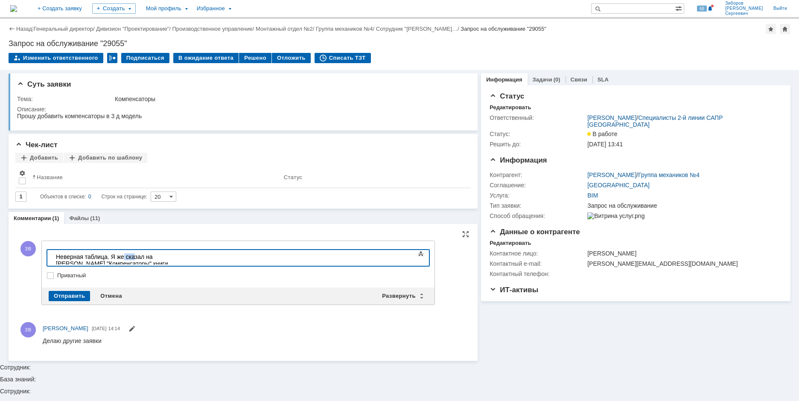
drag, startPoint x: 125, startPoint y: 257, endPoint x: 140, endPoint y: 254, distance: 16.3
click at [134, 254] on div "Неверная таблица. Я же сказал на [PERSON_NAME] "Компенсаторы" книги" at bounding box center [116, 261] width 121 height 14
drag, startPoint x: 146, startPoint y: 255, endPoint x: 113, endPoint y: 255, distance: 33.3
click at [113, 255] on div "Неверная таблица. Я же сказал на [PERSON_NAME] "Компенсаторы" книги" at bounding box center [116, 261] width 121 height 14
click at [177, 260] on div "Неверная таблица. На Листе "Компенсаторы" книги" at bounding box center [116, 261] width 121 height 14
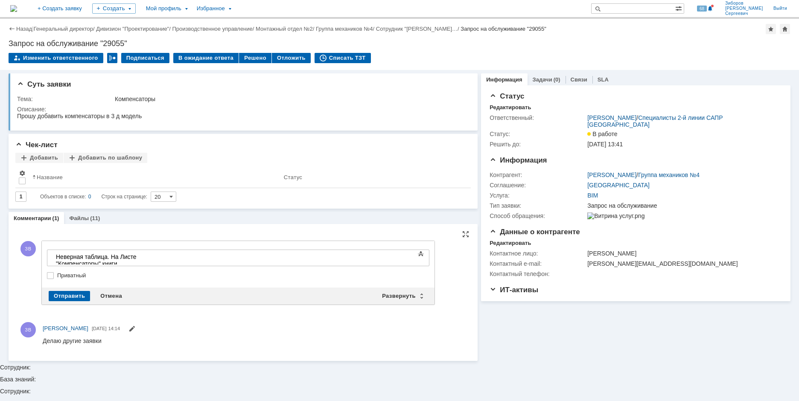
click at [177, 259] on div "Неверная таблица. На Листе "Компенсаторы" книги" at bounding box center [116, 261] width 121 height 14
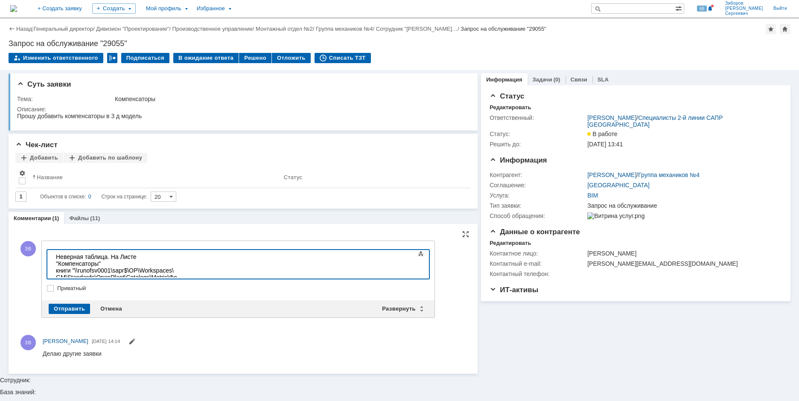
scroll to position [852, 2]
drag, startPoint x: 220, startPoint y: 274, endPoint x: 113, endPoint y: 274, distance: 107.1
click at [113, 274] on body "Неверная таблица. На Листе "Компенсаторы" книги "\\runofsv0001\sapr$\OP\Workspa…" at bounding box center [117, 277] width 128 height 55
click at [177, 273] on div "Неверная таблица. На Листе "Компенсаторы" книги "\\runofsv0001\sapr$\OP\Workspa…" at bounding box center [116, 281] width 121 height 55
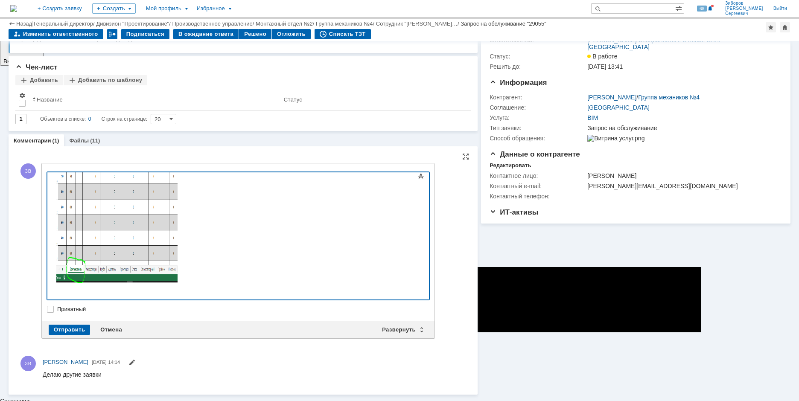
scroll to position [46, 0]
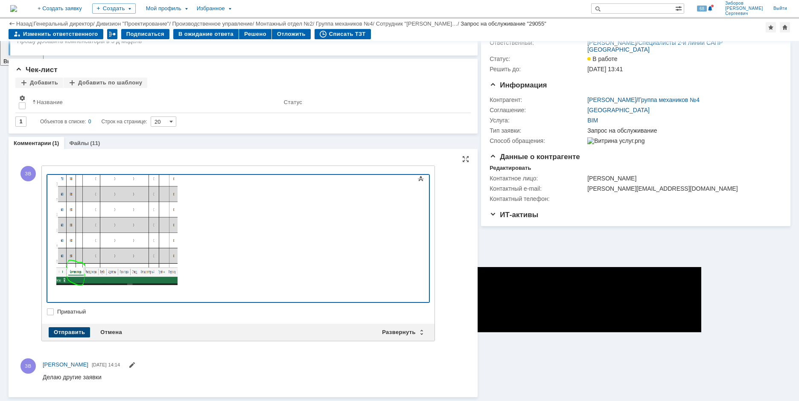
click at [69, 331] on div "Отправить" at bounding box center [69, 332] width 41 height 10
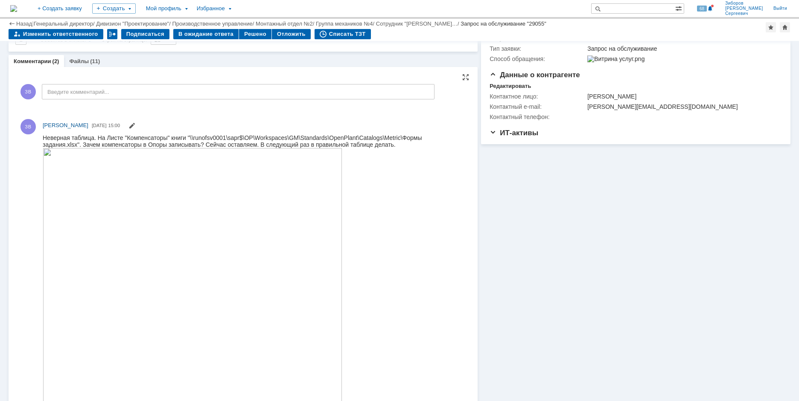
scroll to position [197, 0]
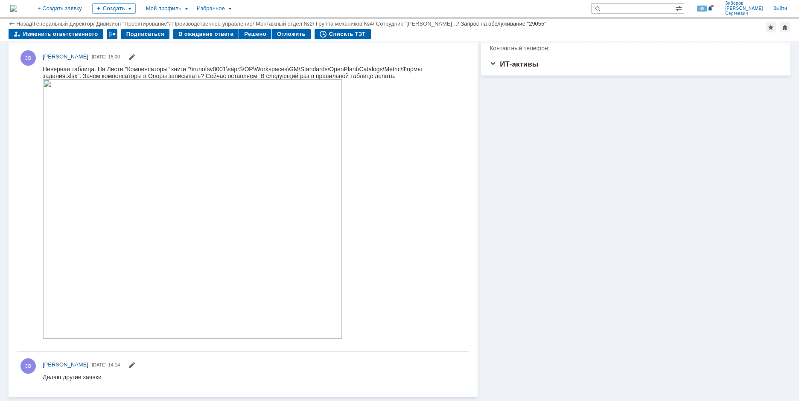
click at [83, 329] on img at bounding box center [193, 209] width 300 height 260
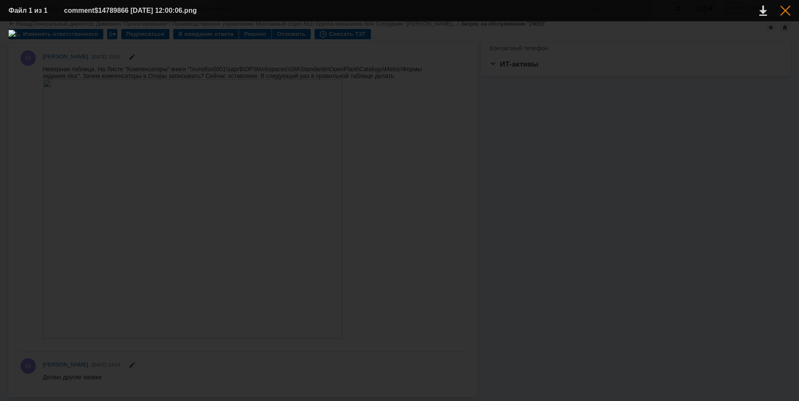
click at [783, 12] on div at bounding box center [785, 11] width 10 height 10
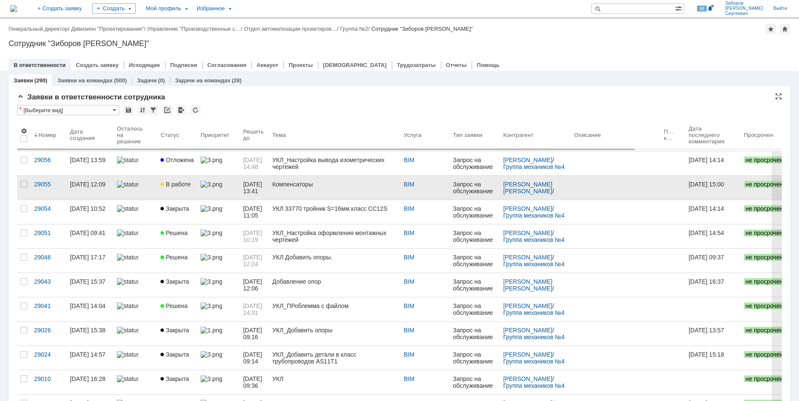
click at [185, 182] on span "В работе" at bounding box center [176, 184] width 30 height 7
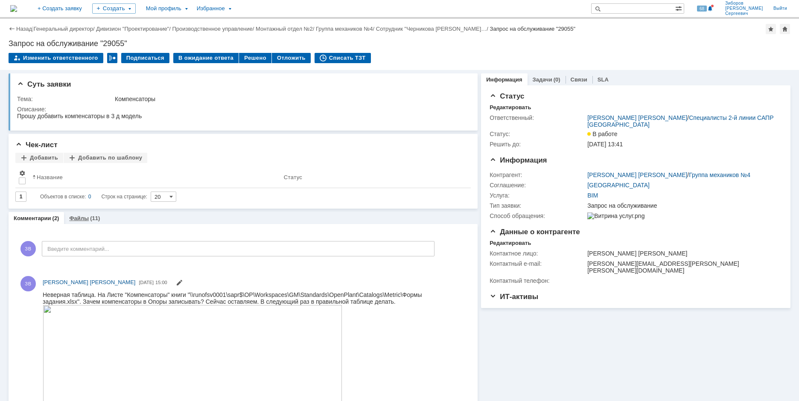
click at [83, 221] on link "Файлы" at bounding box center [79, 218] width 20 height 6
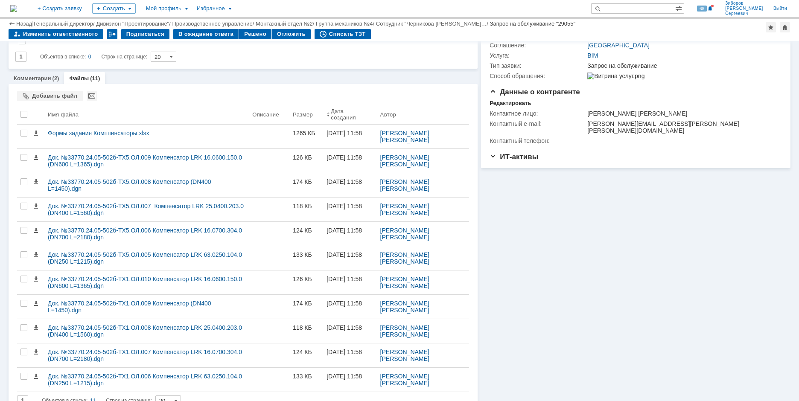
scroll to position [126, 0]
